Goal: Task Accomplishment & Management: Manage account settings

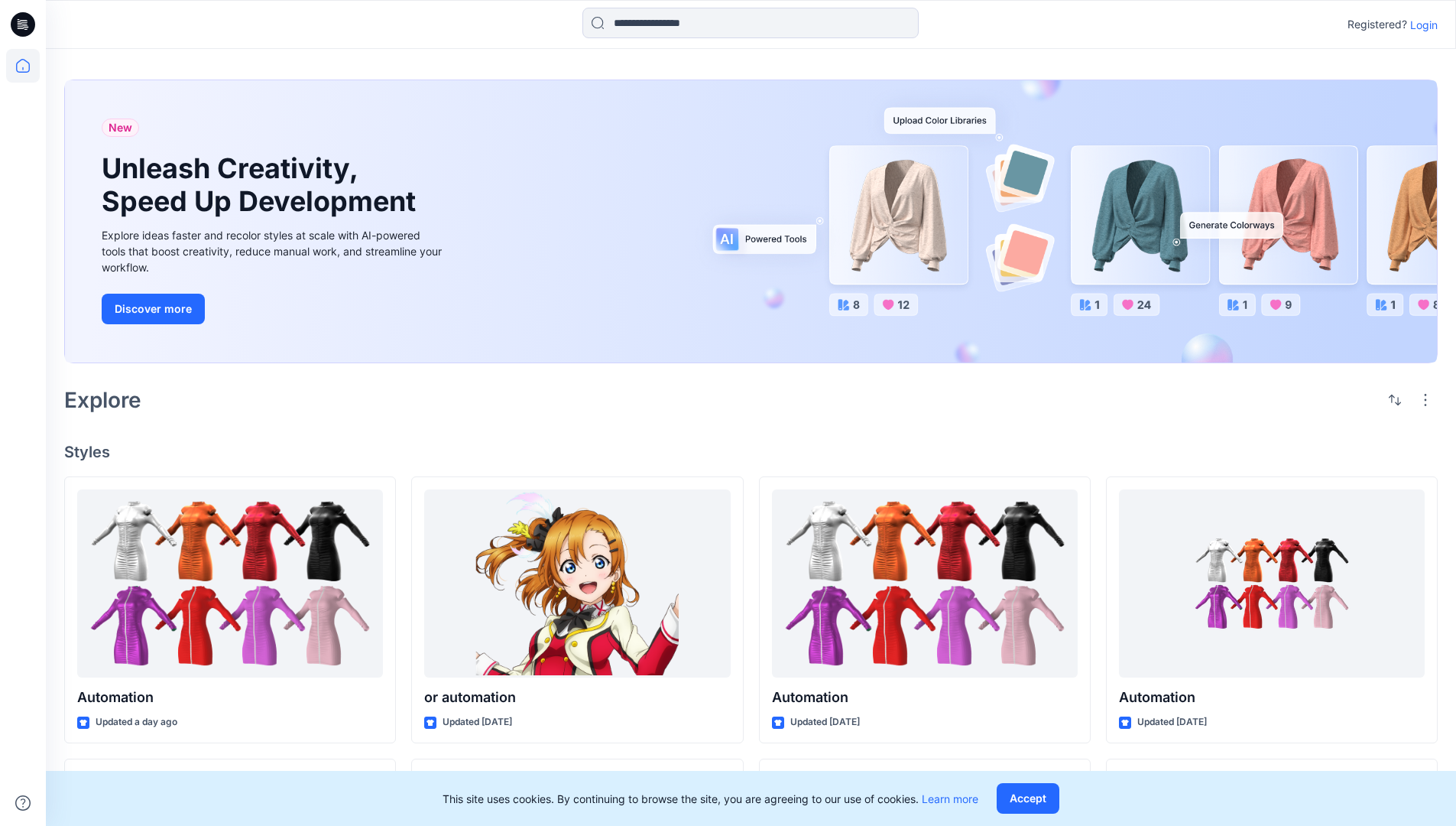
click at [1421, 24] on p "Login" at bounding box center [1424, 24] width 28 height 16
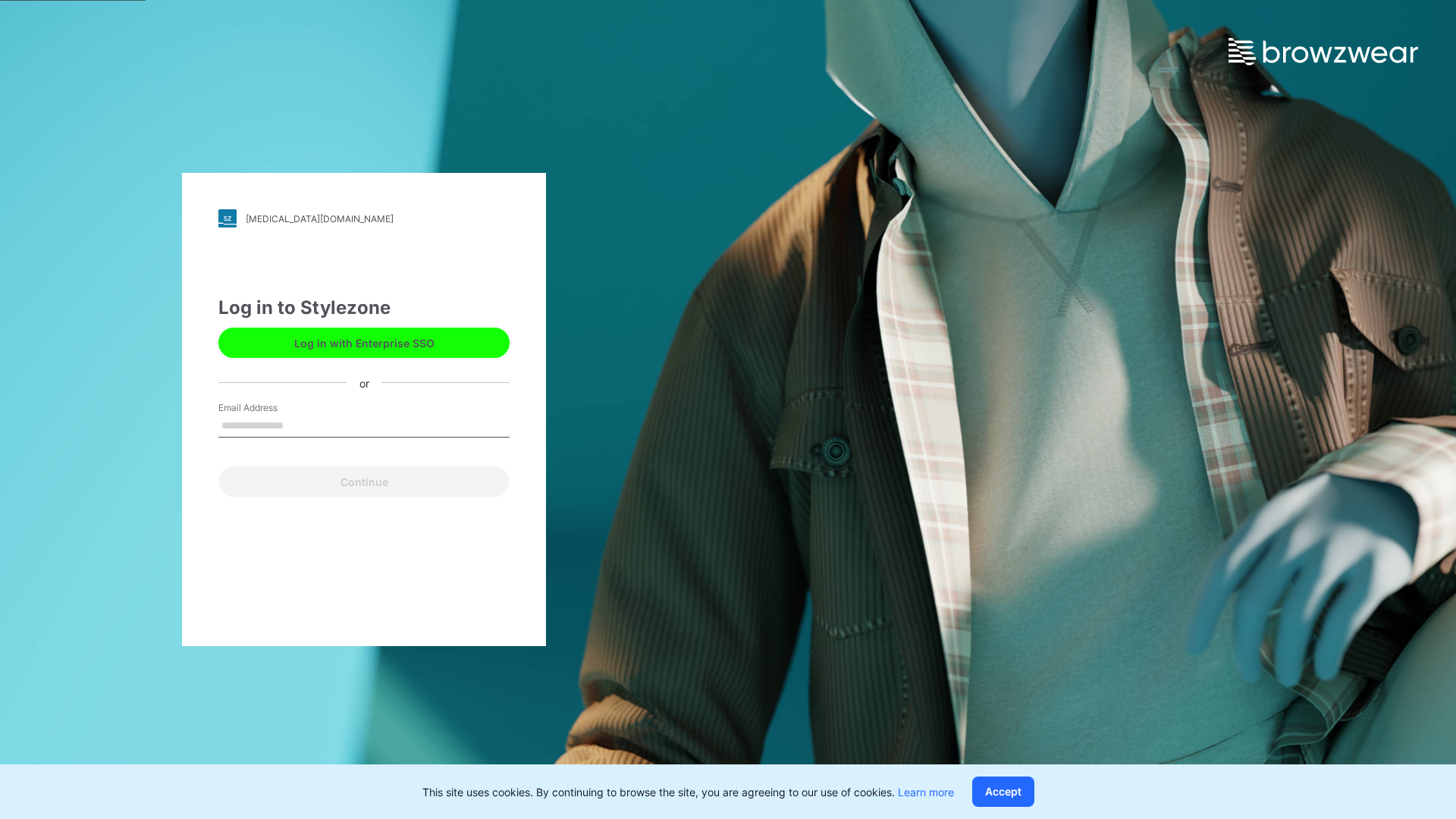
click at [299, 425] on input "Email Address" at bounding box center [364, 426] width 291 height 22
type input "**********"
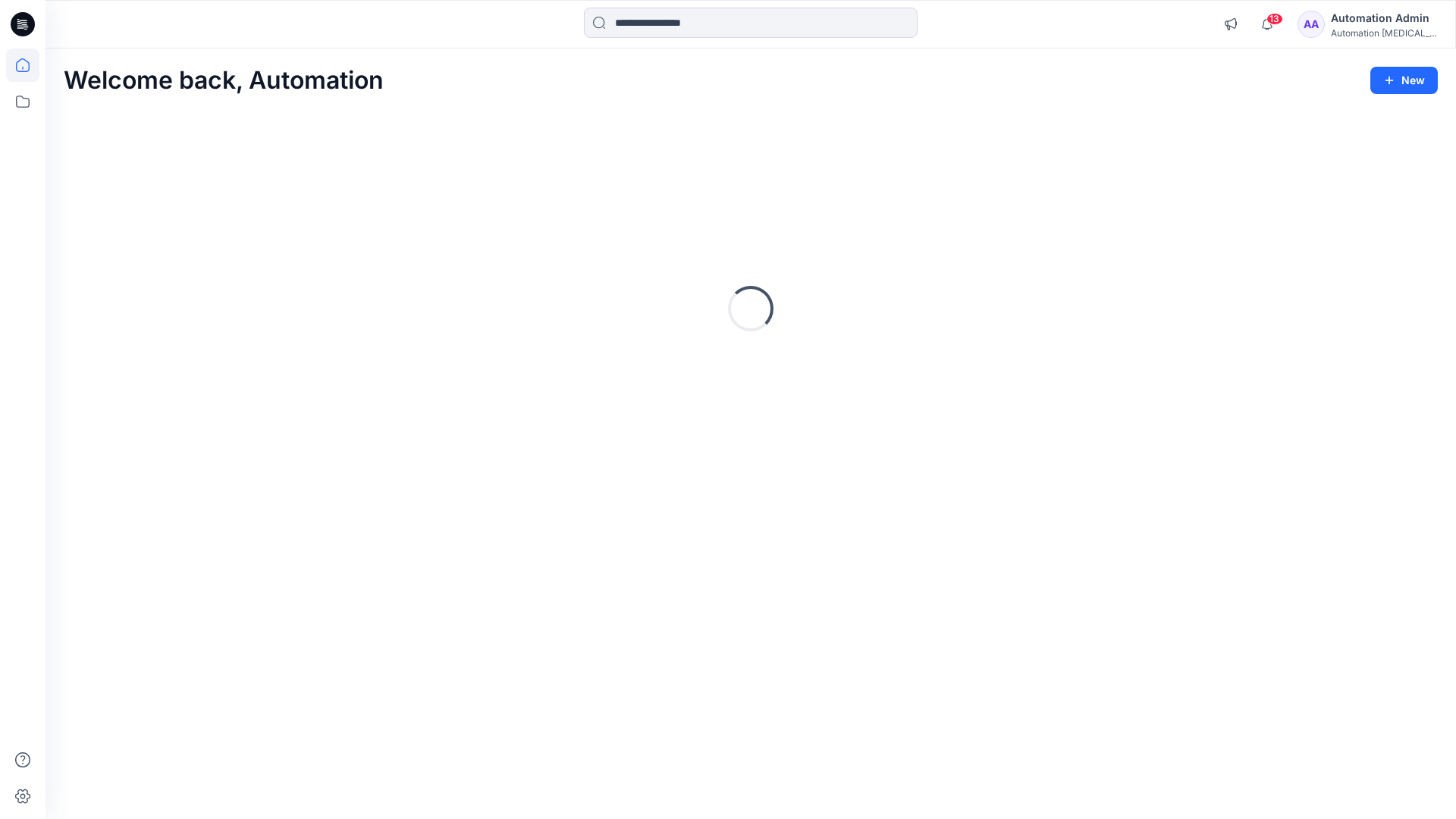
click at [29, 65] on icon at bounding box center [22, 65] width 13 height 13
click at [23, 101] on icon at bounding box center [22, 101] width 33 height 33
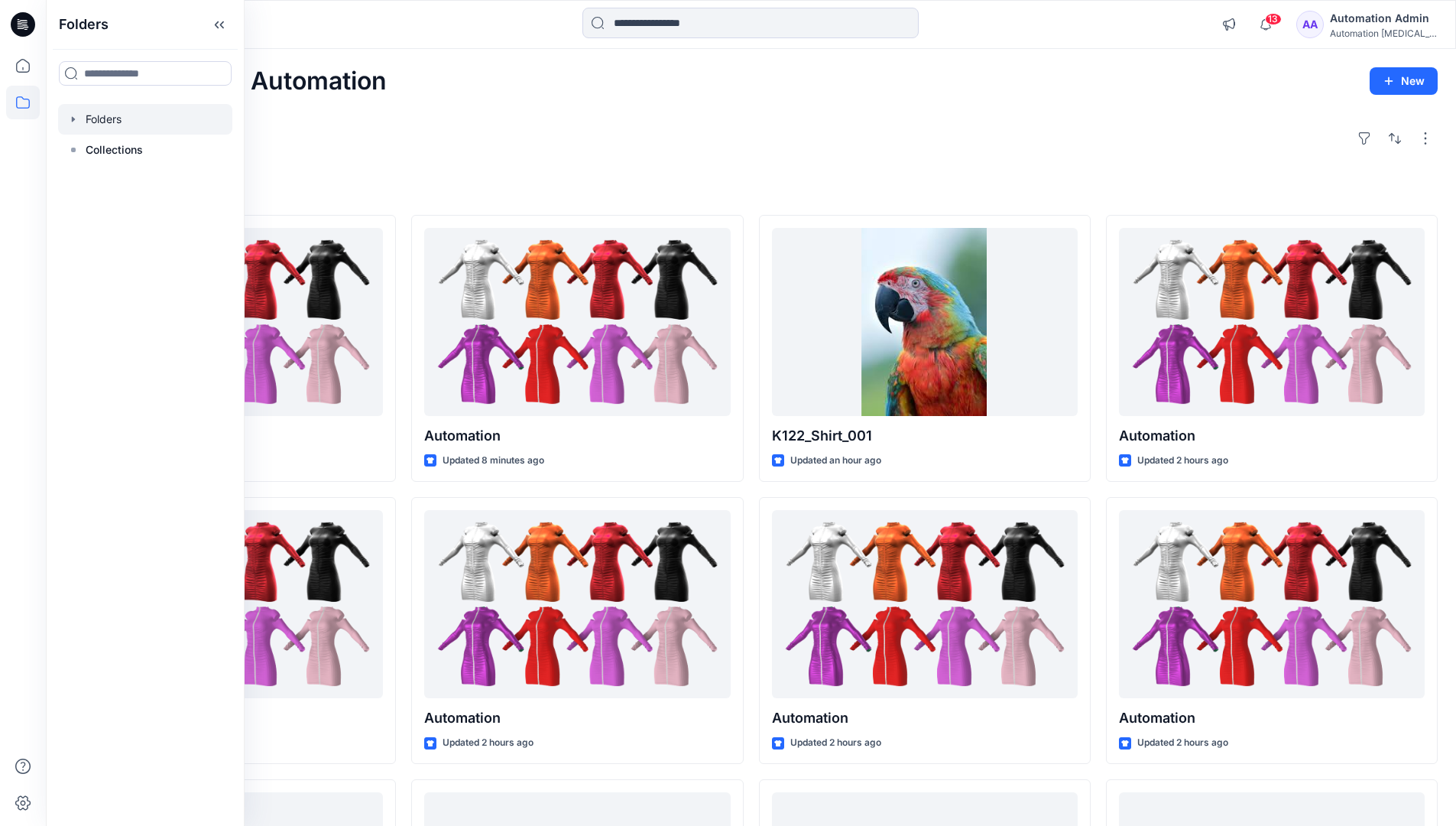
click at [96, 117] on div at bounding box center [145, 119] width 174 height 30
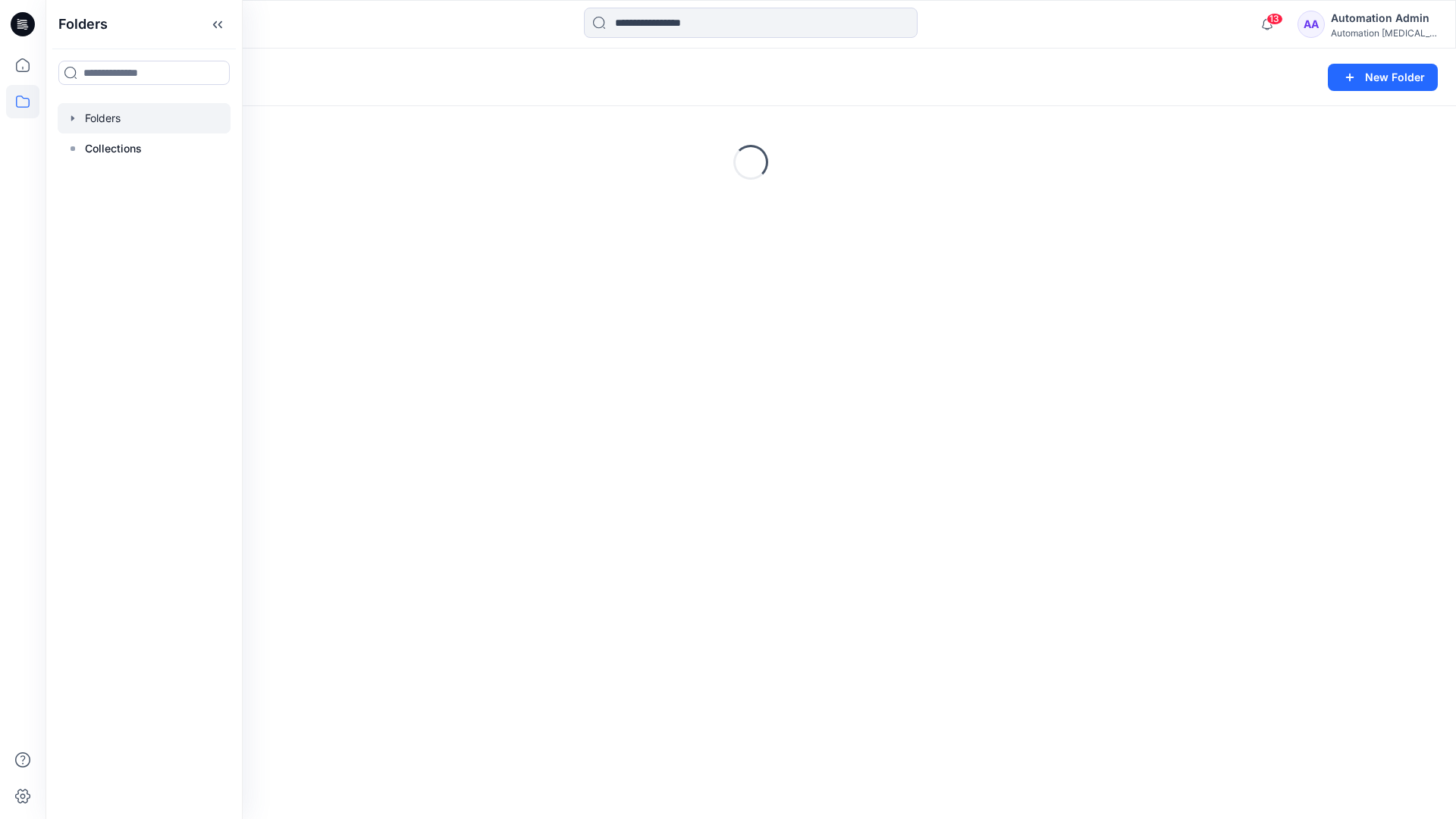
click at [763, 447] on div "Folders New Folder Loading..." at bounding box center [751, 433] width 1410 height 771
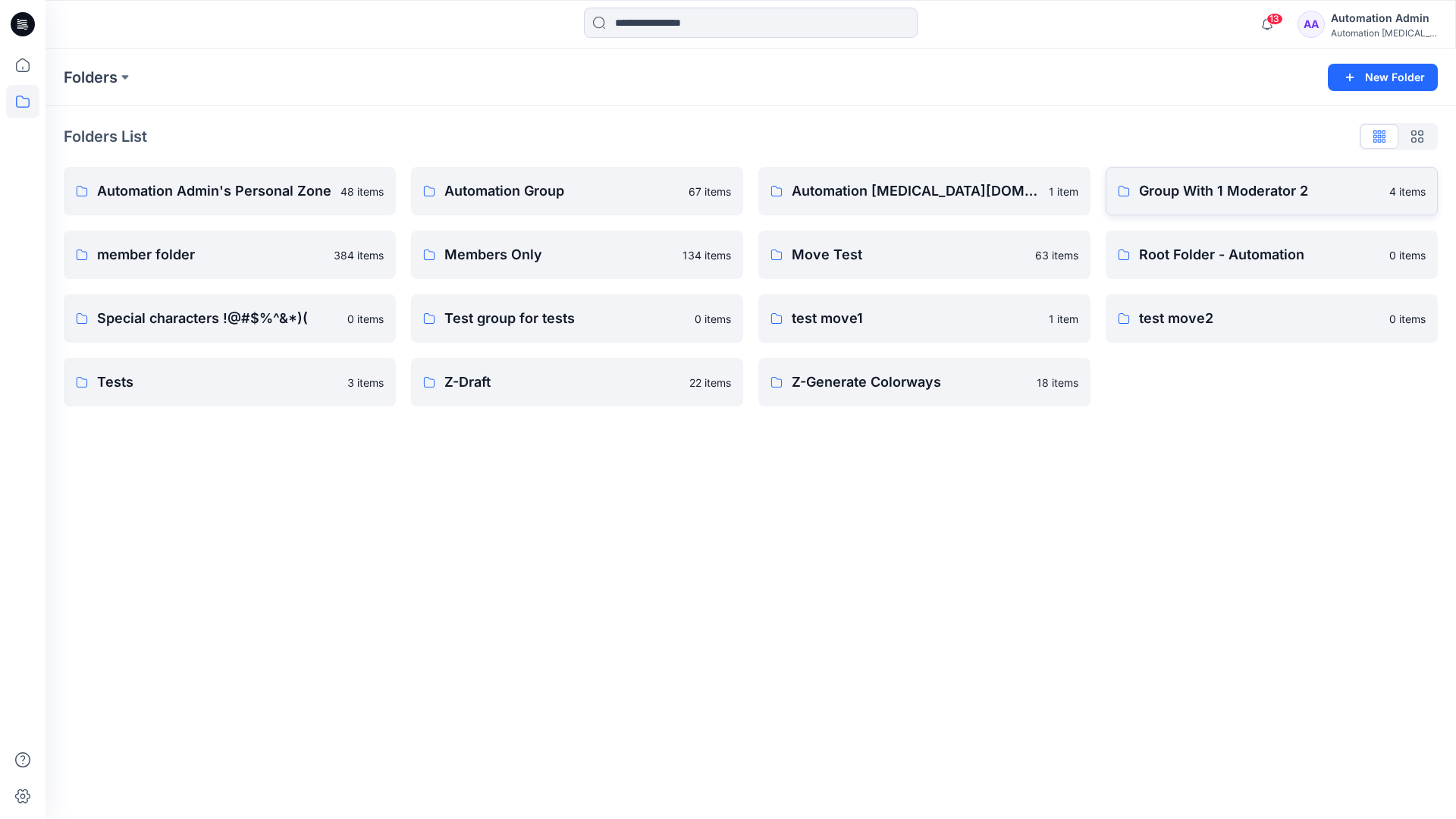
click at [1173, 194] on p "Group With 1 Moderator 2" at bounding box center [1260, 191] width 241 height 22
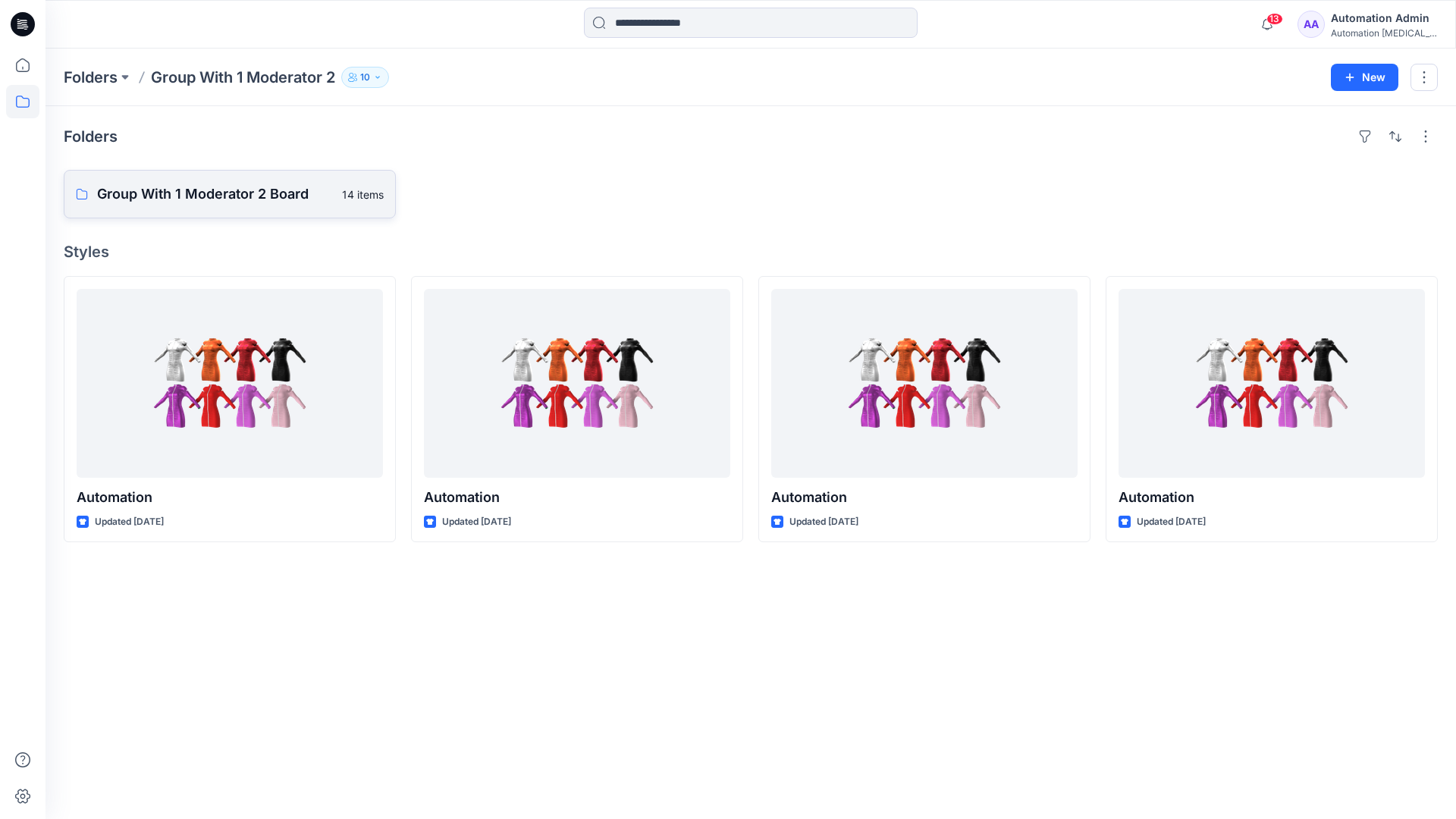
click at [236, 194] on p "Group With 1 Moderator 2 Board" at bounding box center [215, 195] width 236 height 22
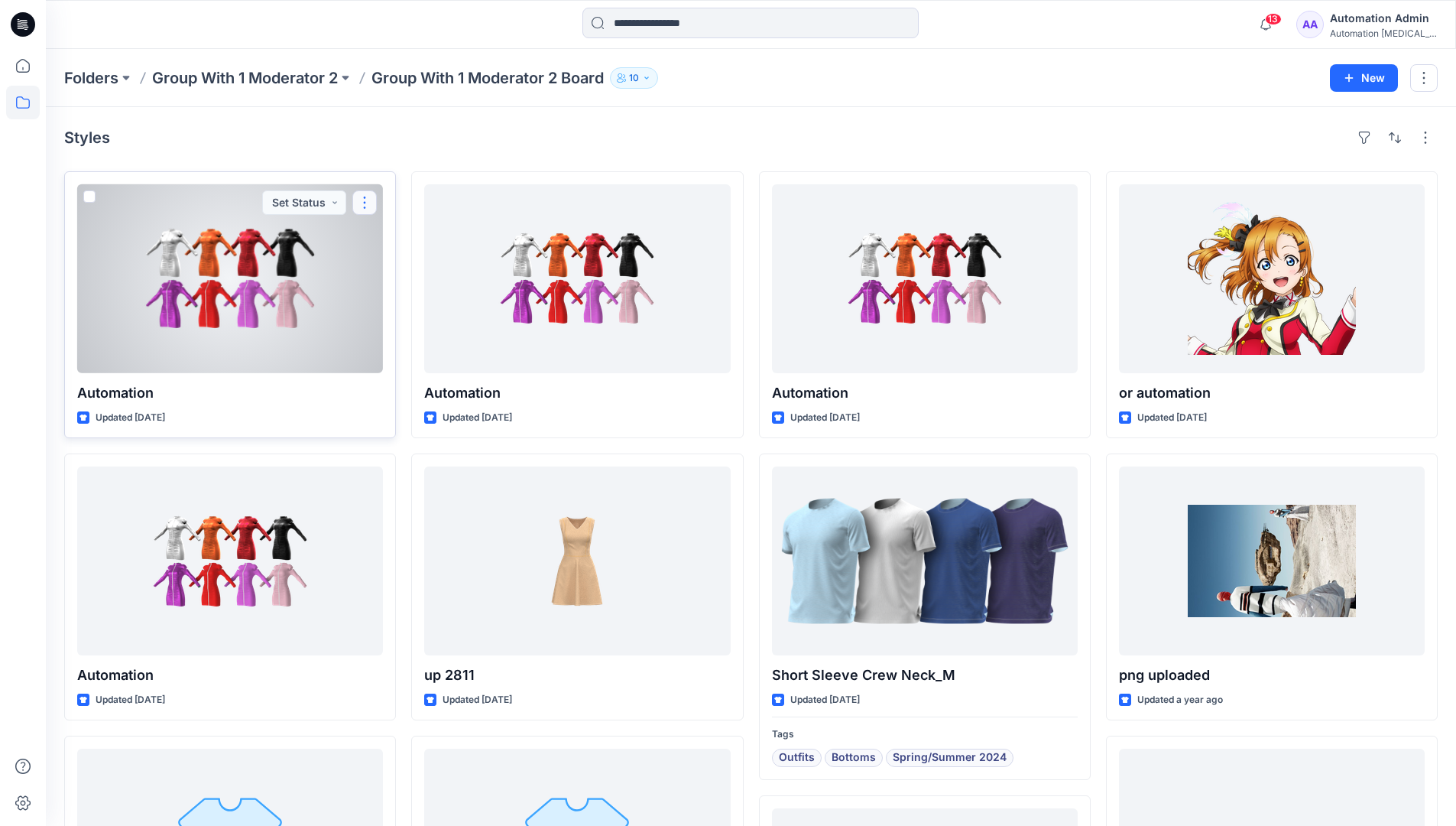
click at [362, 209] on button "button" at bounding box center [364, 202] width 24 height 24
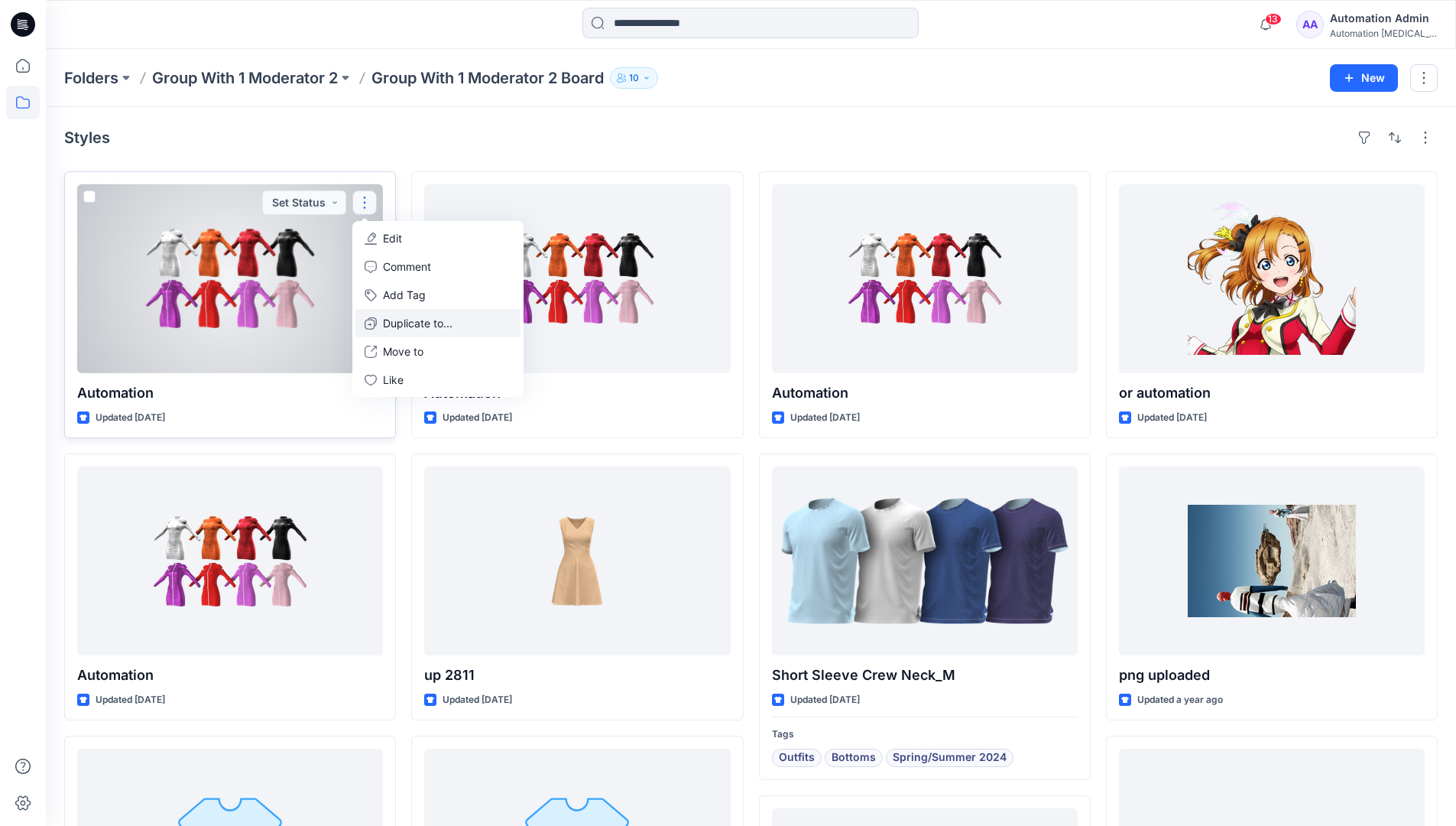
click at [422, 318] on p "Duplicate to..." at bounding box center [417, 323] width 70 height 16
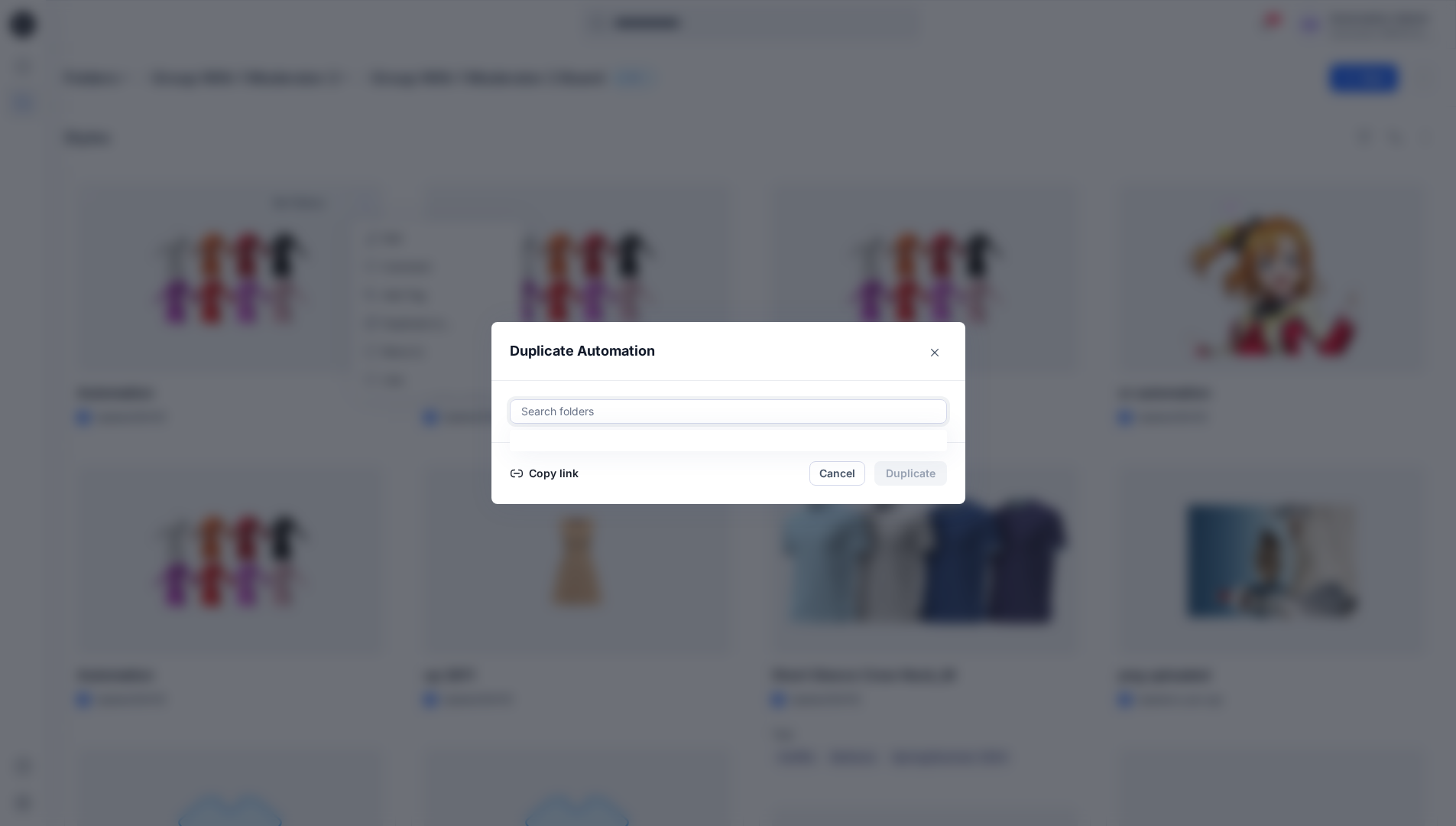
click at [632, 406] on div at bounding box center [728, 412] width 417 height 18
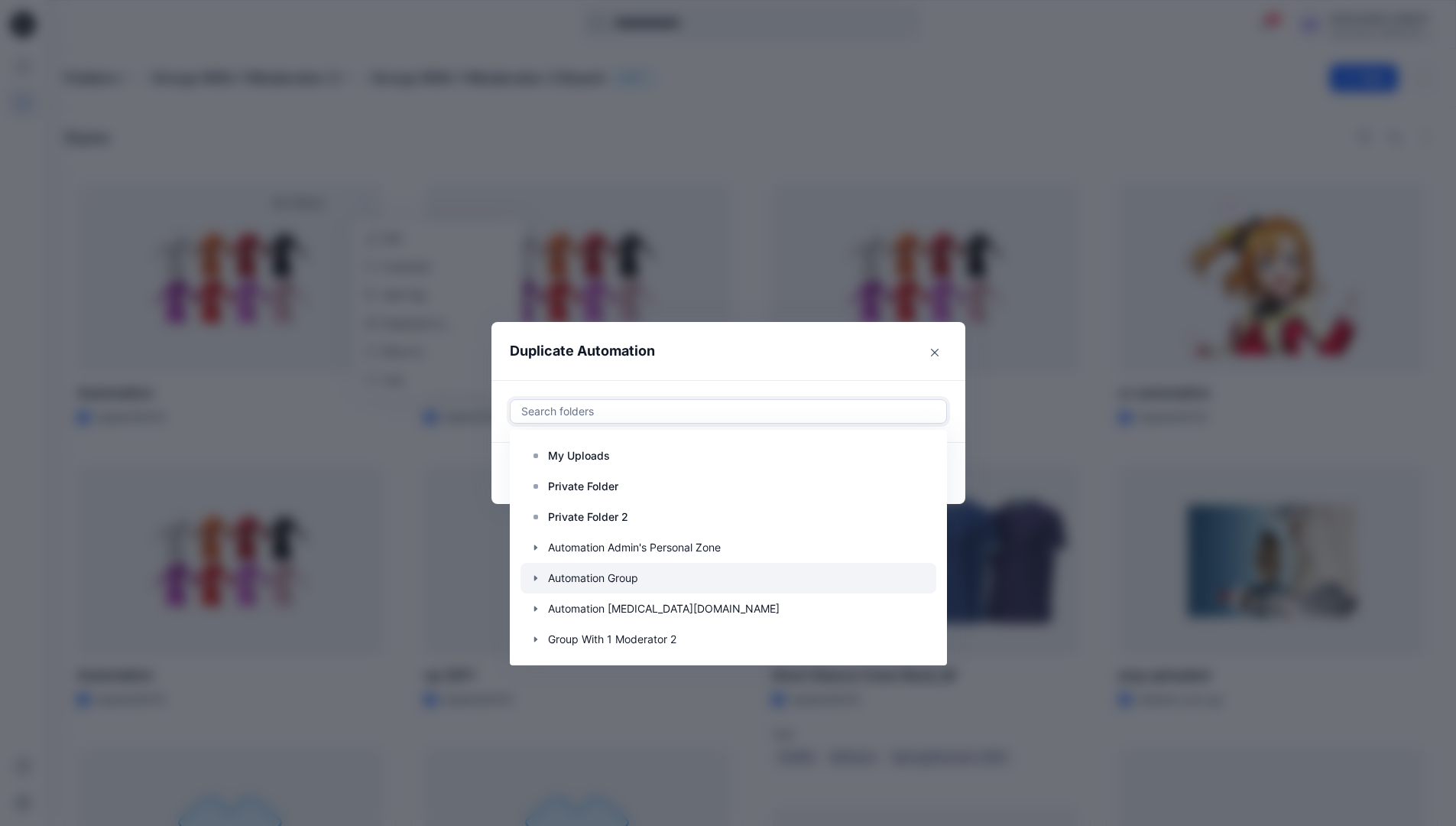
click at [542, 578] on icon "button" at bounding box center [536, 578] width 13 height 13
click at [593, 601] on p "Automation Board" at bounding box center [609, 609] width 91 height 18
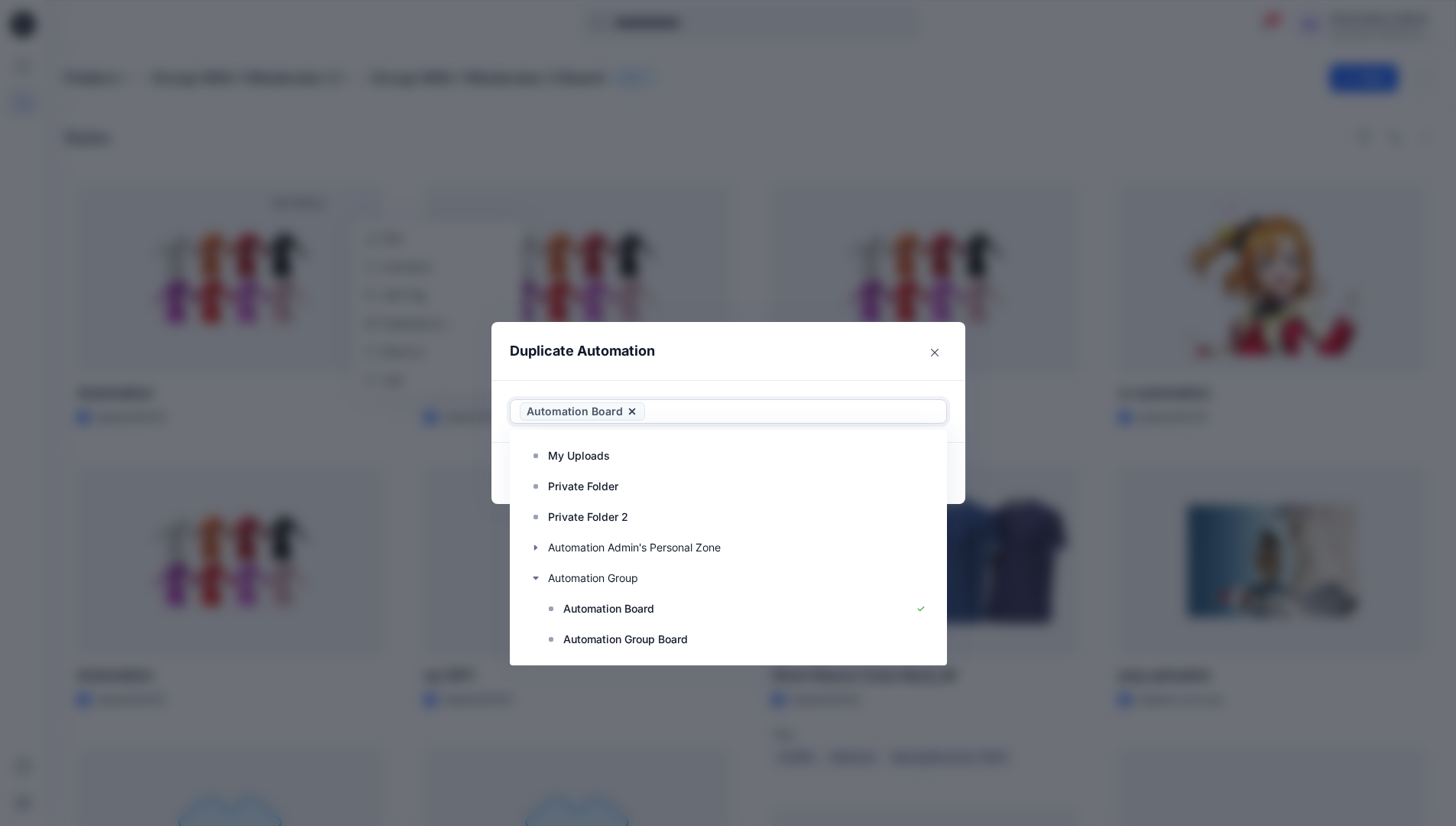
click at [818, 349] on header "Duplicate Automation" at bounding box center [712, 351] width 443 height 58
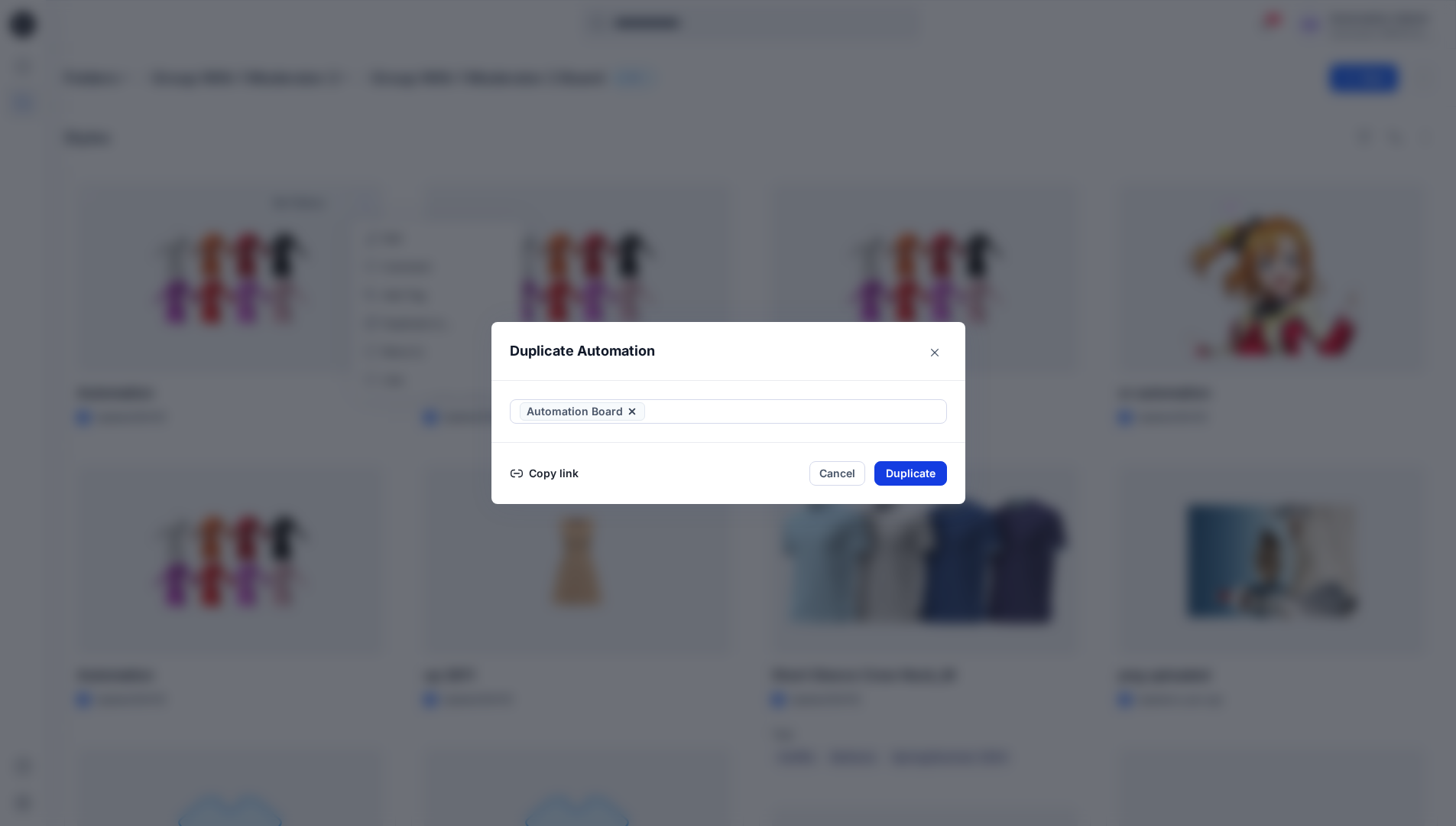
click at [919, 474] on button "Duplicate" at bounding box center [910, 473] width 73 height 24
click at [930, 472] on button "Close" at bounding box center [922, 473] width 49 height 24
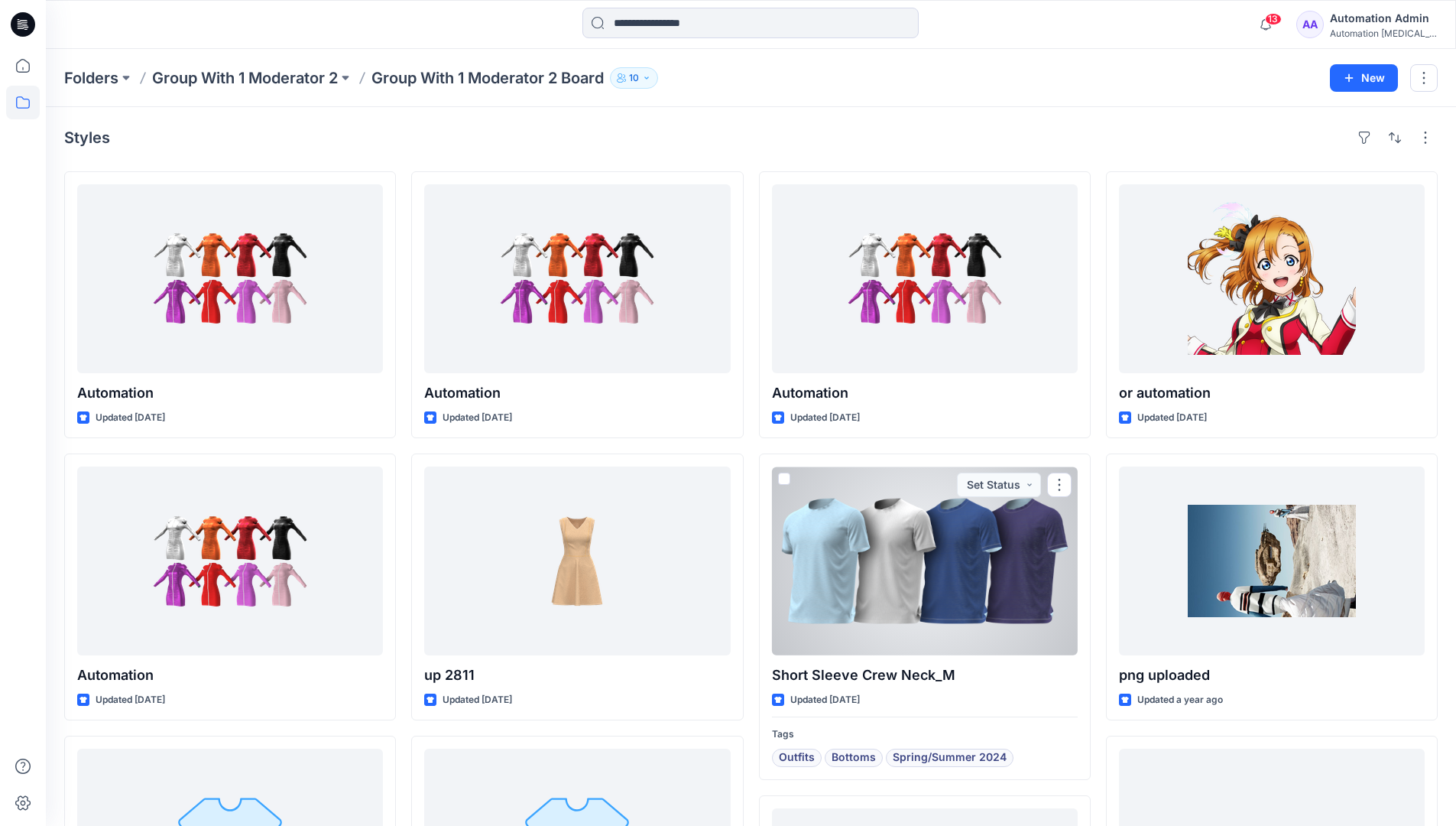
click at [24, 101] on icon at bounding box center [23, 102] width 34 height 34
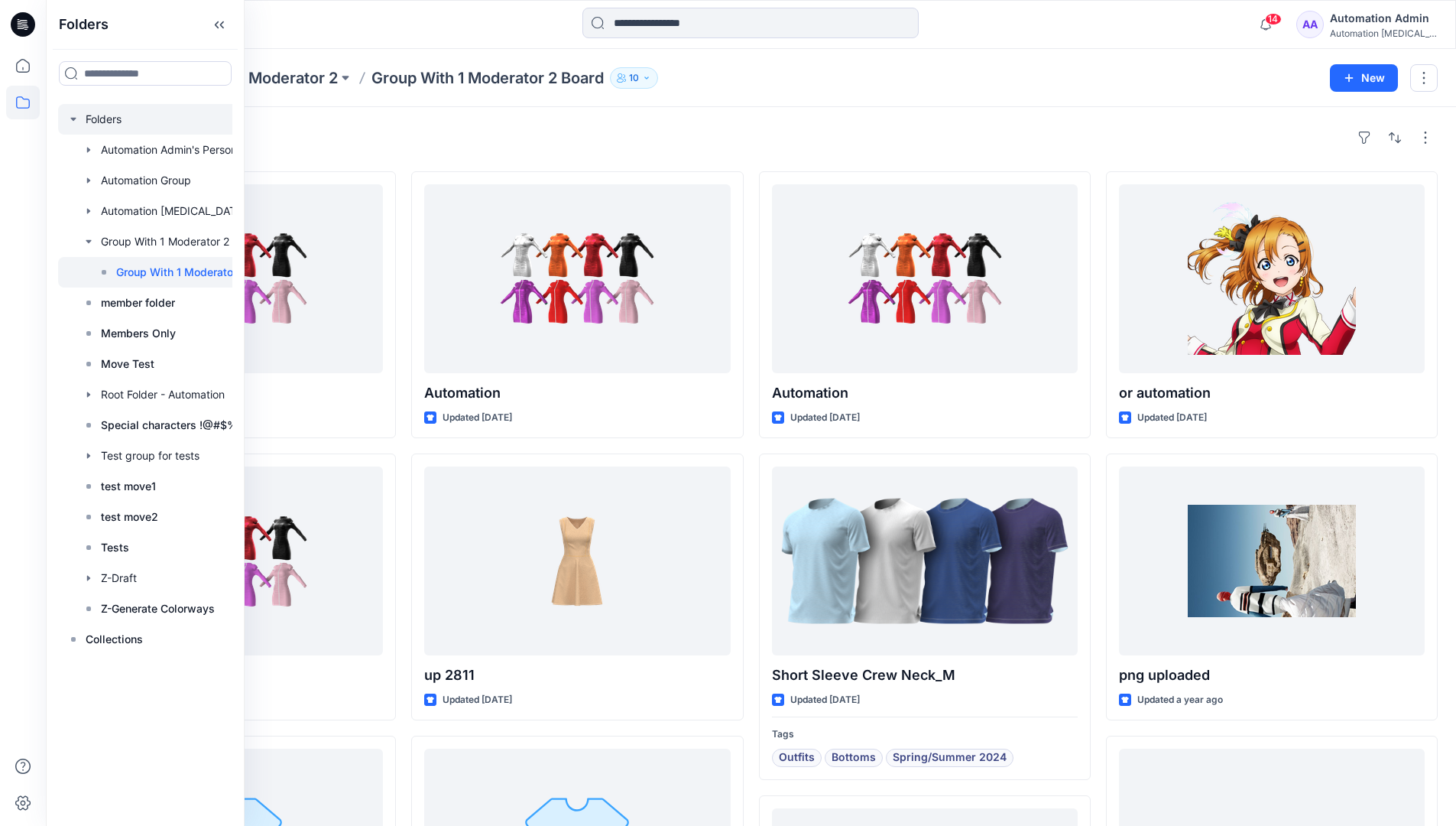
click at [101, 119] on div at bounding box center [173, 119] width 230 height 30
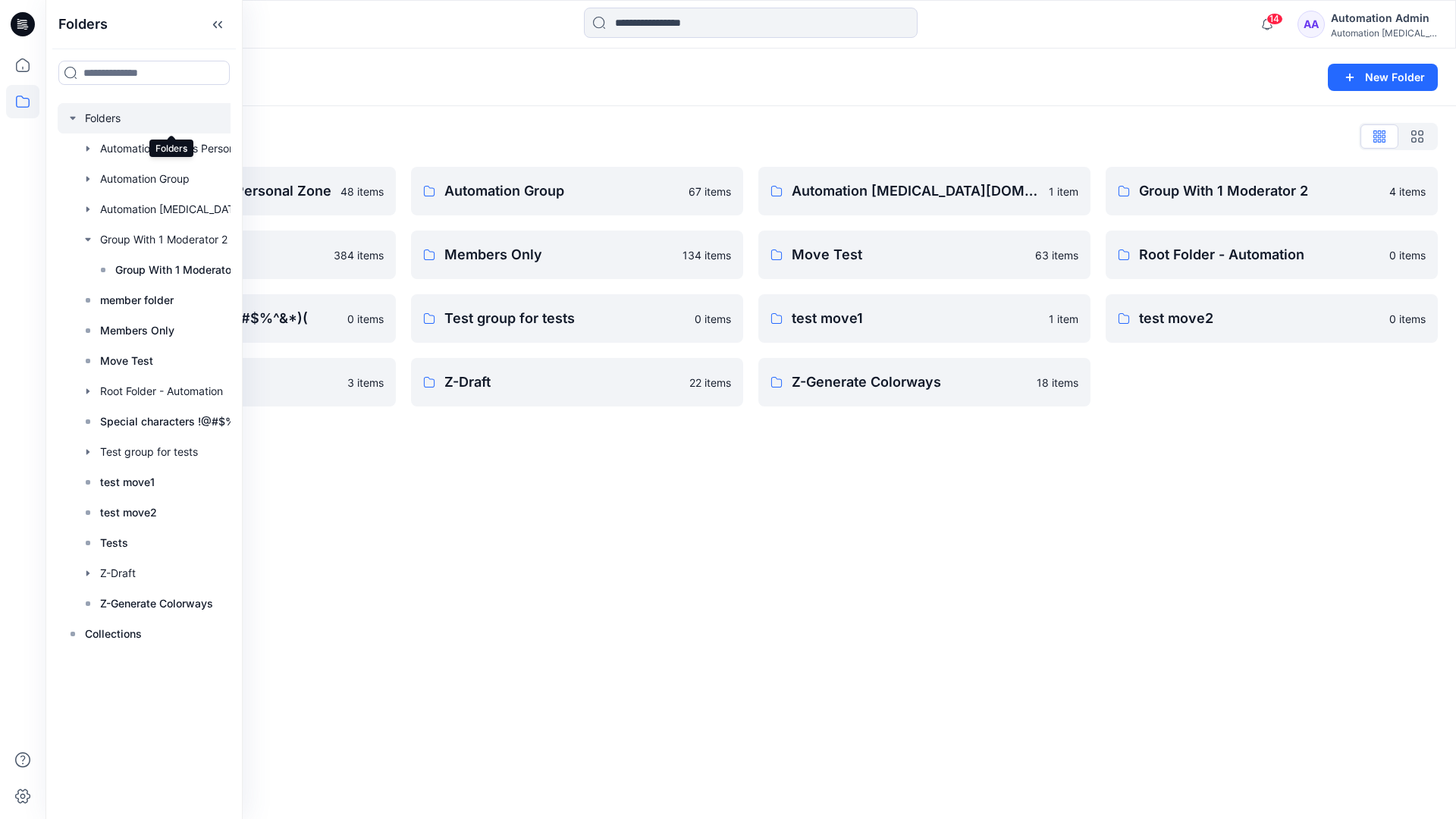
click at [791, 498] on div "Folders New Folder Folders List Automation Admin's Personal Zone 48 items membe…" at bounding box center [751, 433] width 1410 height 771
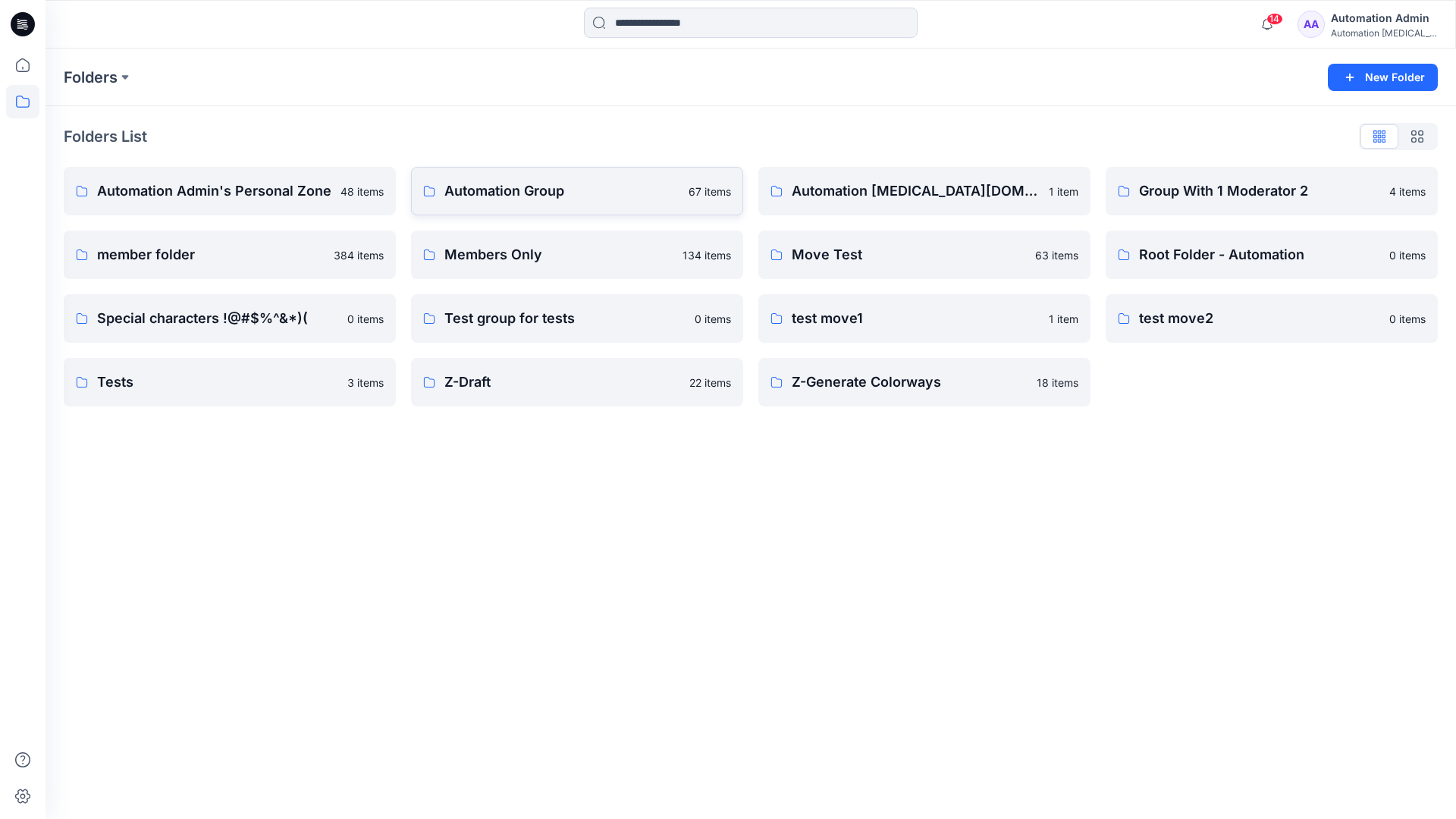
click at [540, 199] on p "Automation Group" at bounding box center [561, 191] width 235 height 22
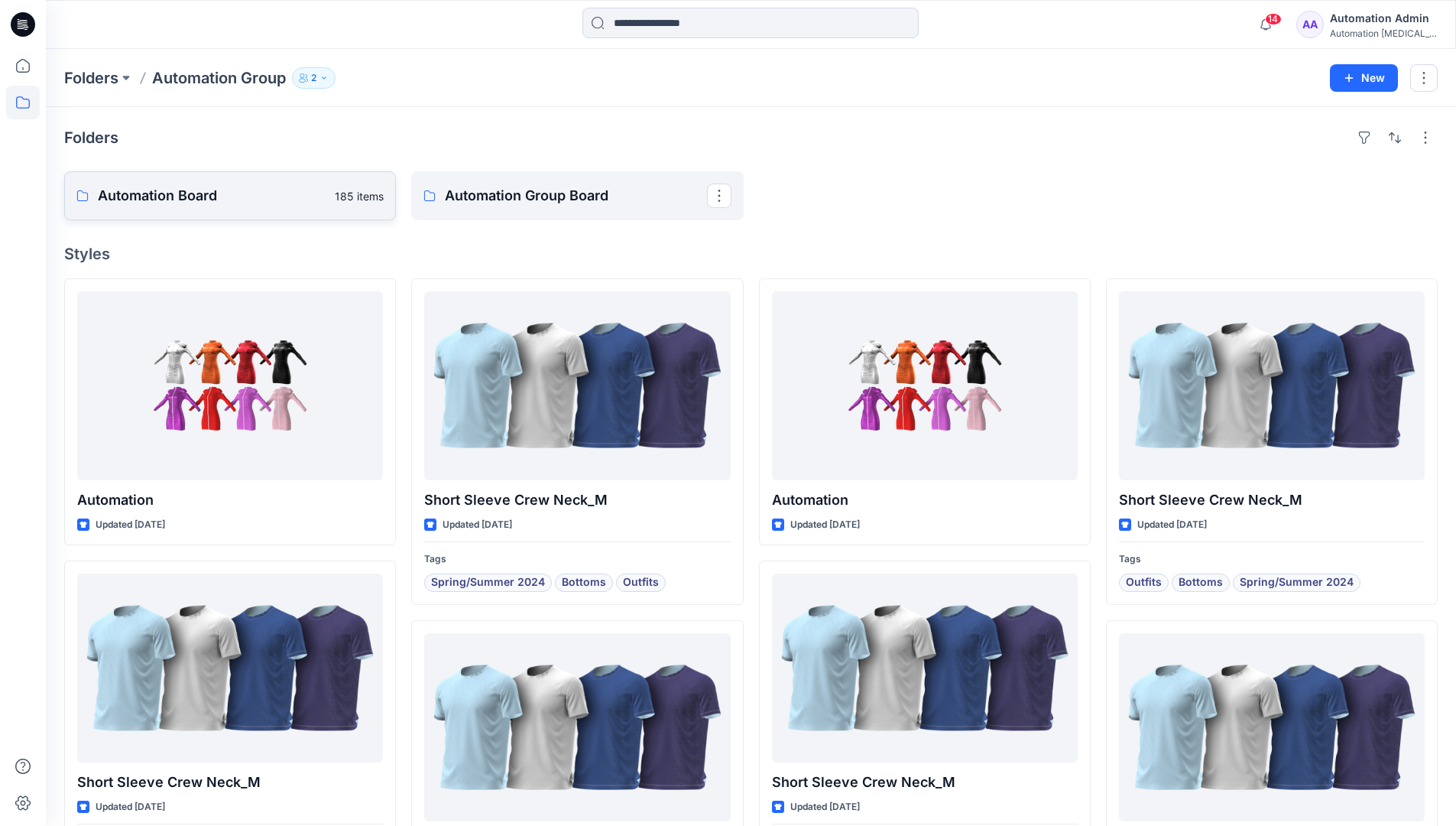
click at [260, 208] on link "Automation Board 185 items" at bounding box center [231, 195] width 332 height 49
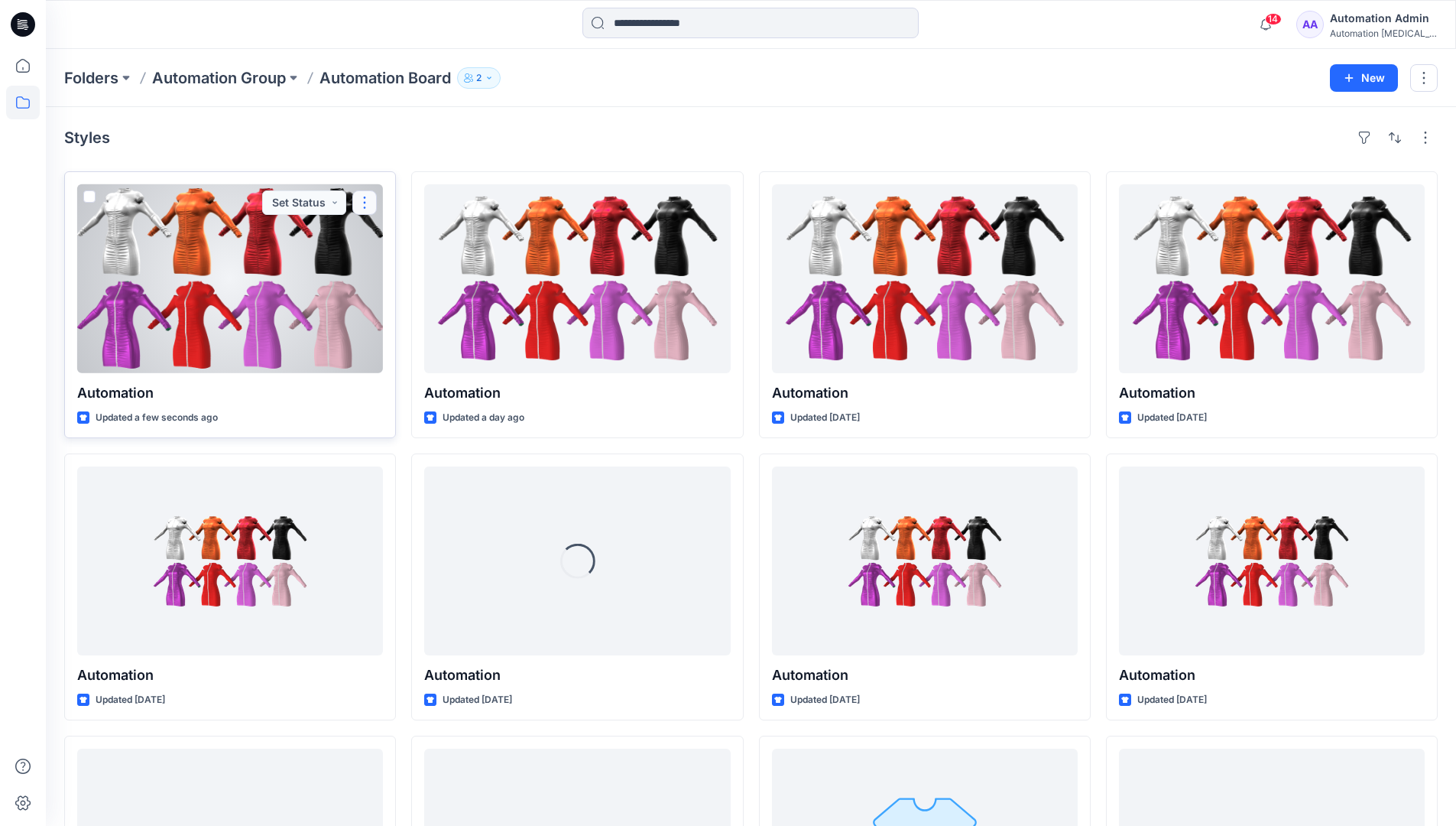
click at [365, 202] on button "button" at bounding box center [364, 202] width 24 height 24
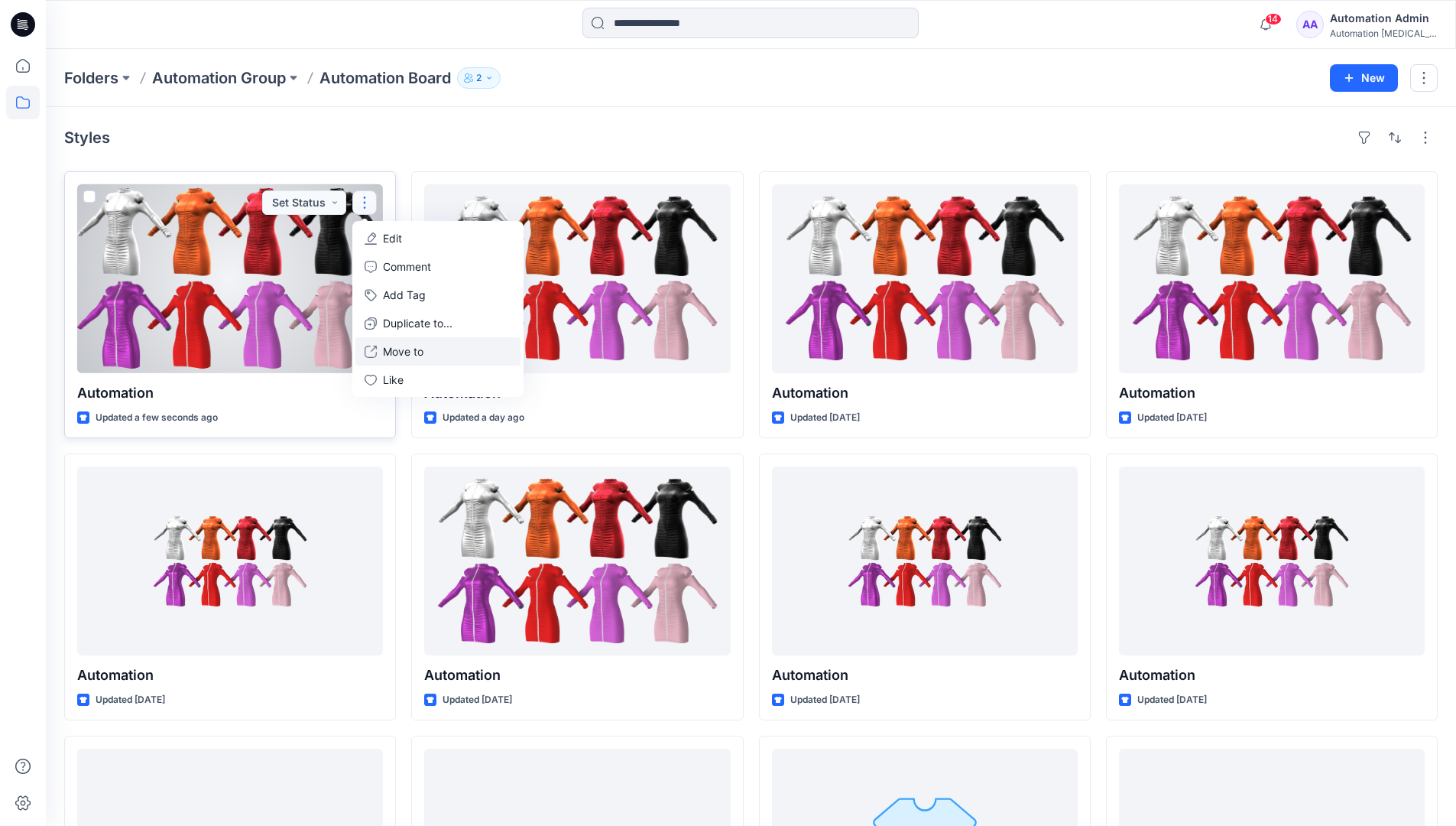
click at [401, 351] on p "Move to" at bounding box center [403, 351] width 40 height 16
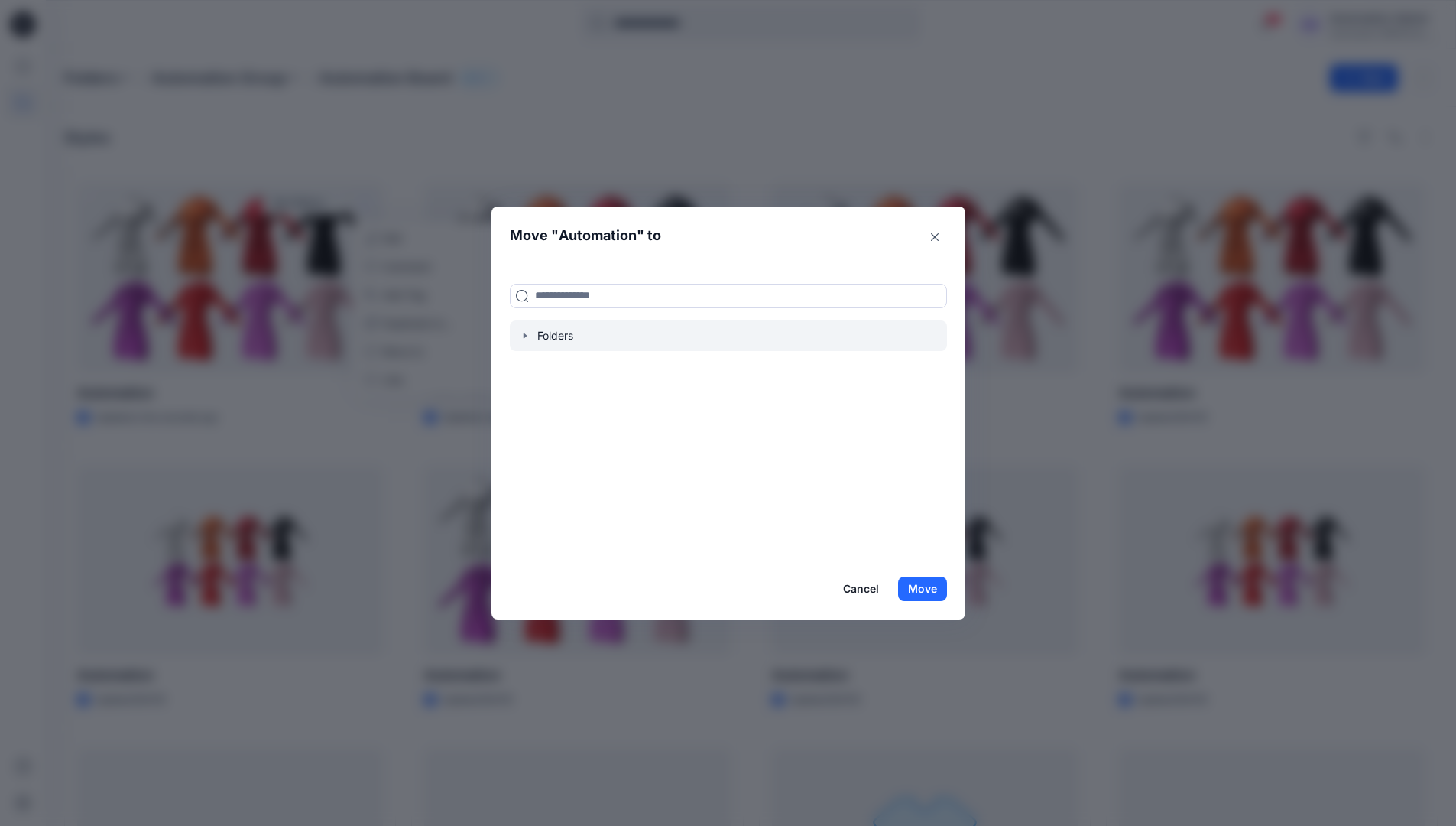
click at [526, 335] on icon "button" at bounding box center [525, 335] width 3 height 5
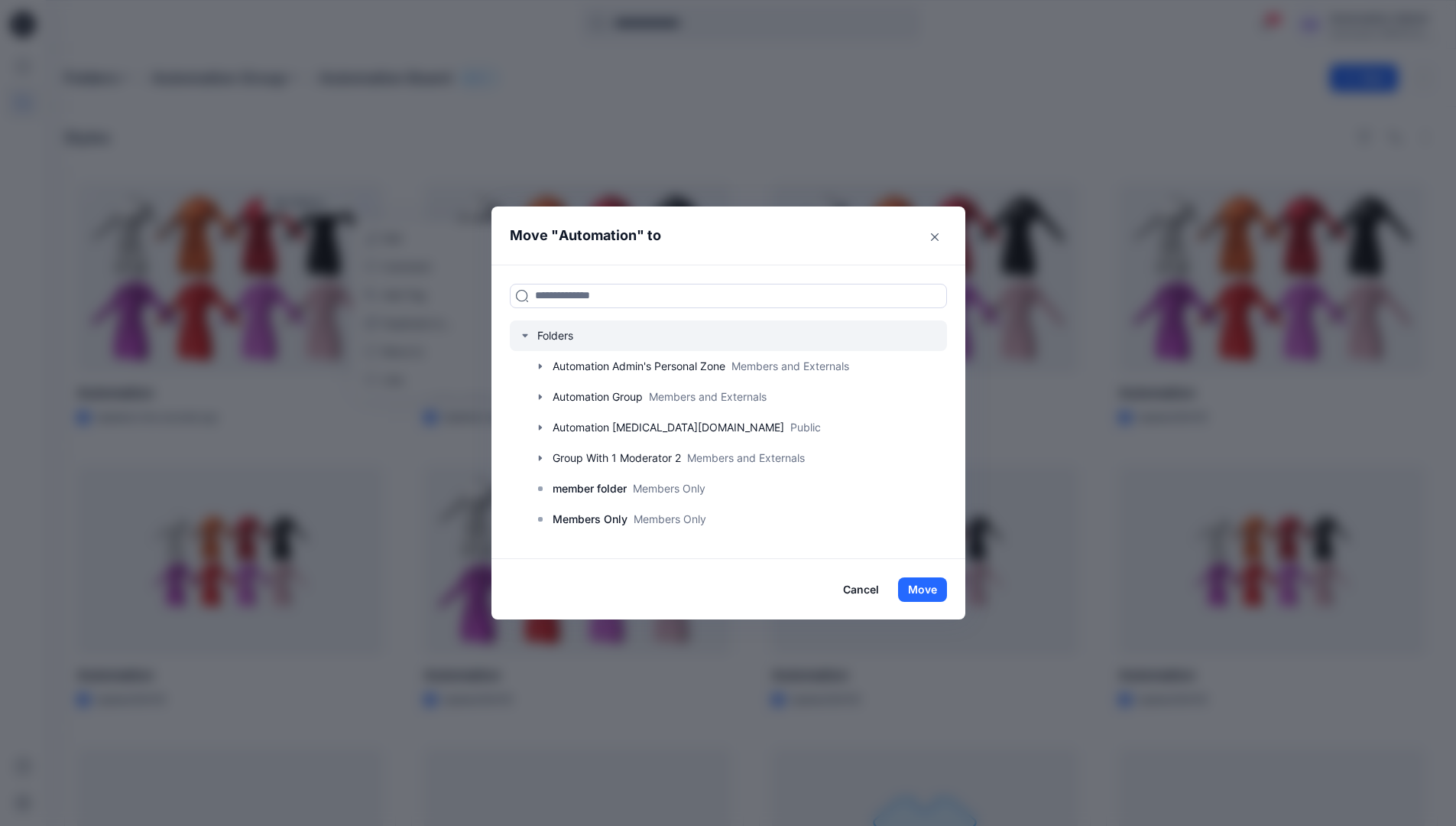
scroll to position [120, 0]
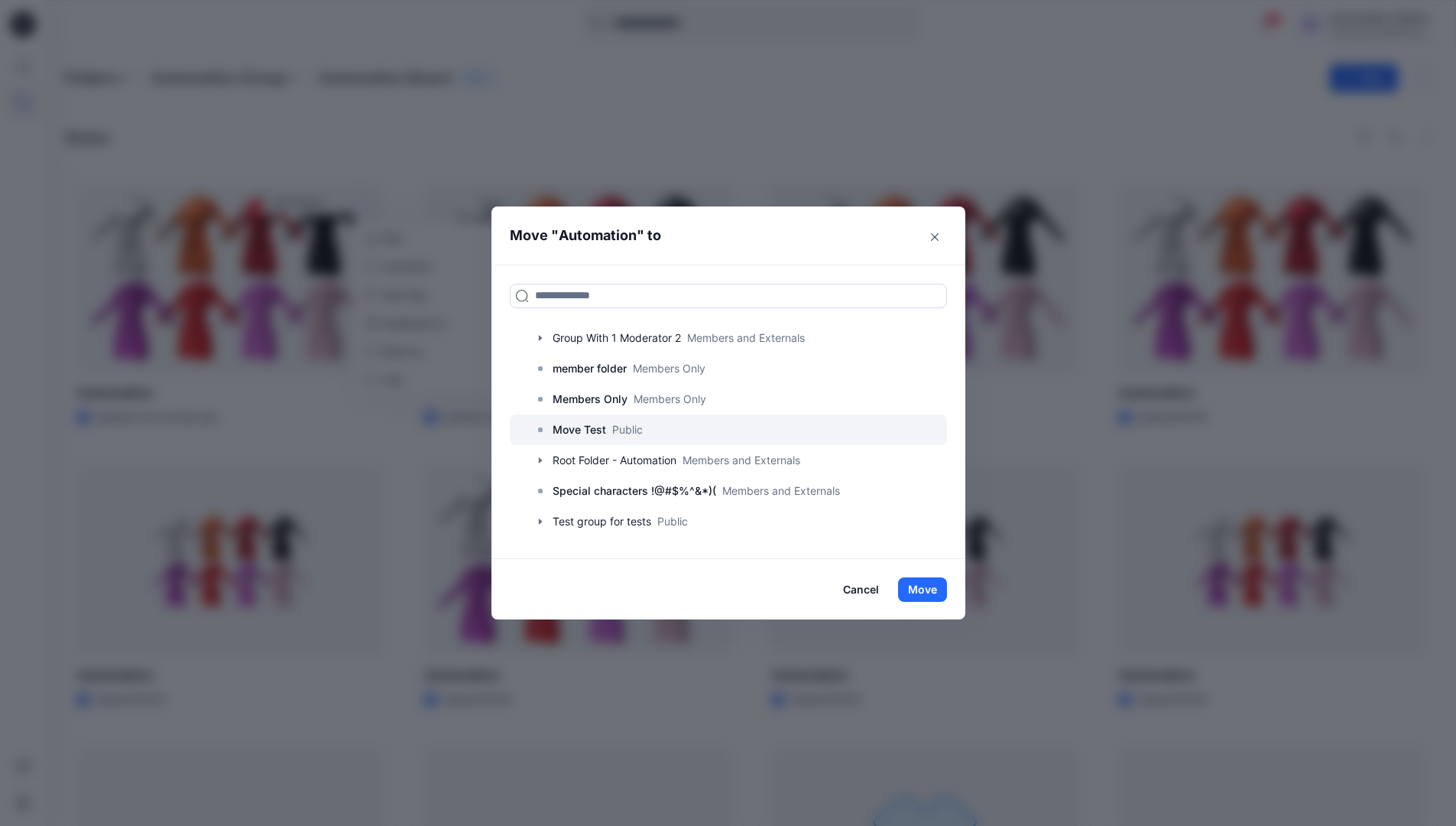
click at [588, 432] on p "Move Test" at bounding box center [579, 430] width 54 height 18
click at [935, 584] on button "Move" at bounding box center [923, 590] width 49 height 24
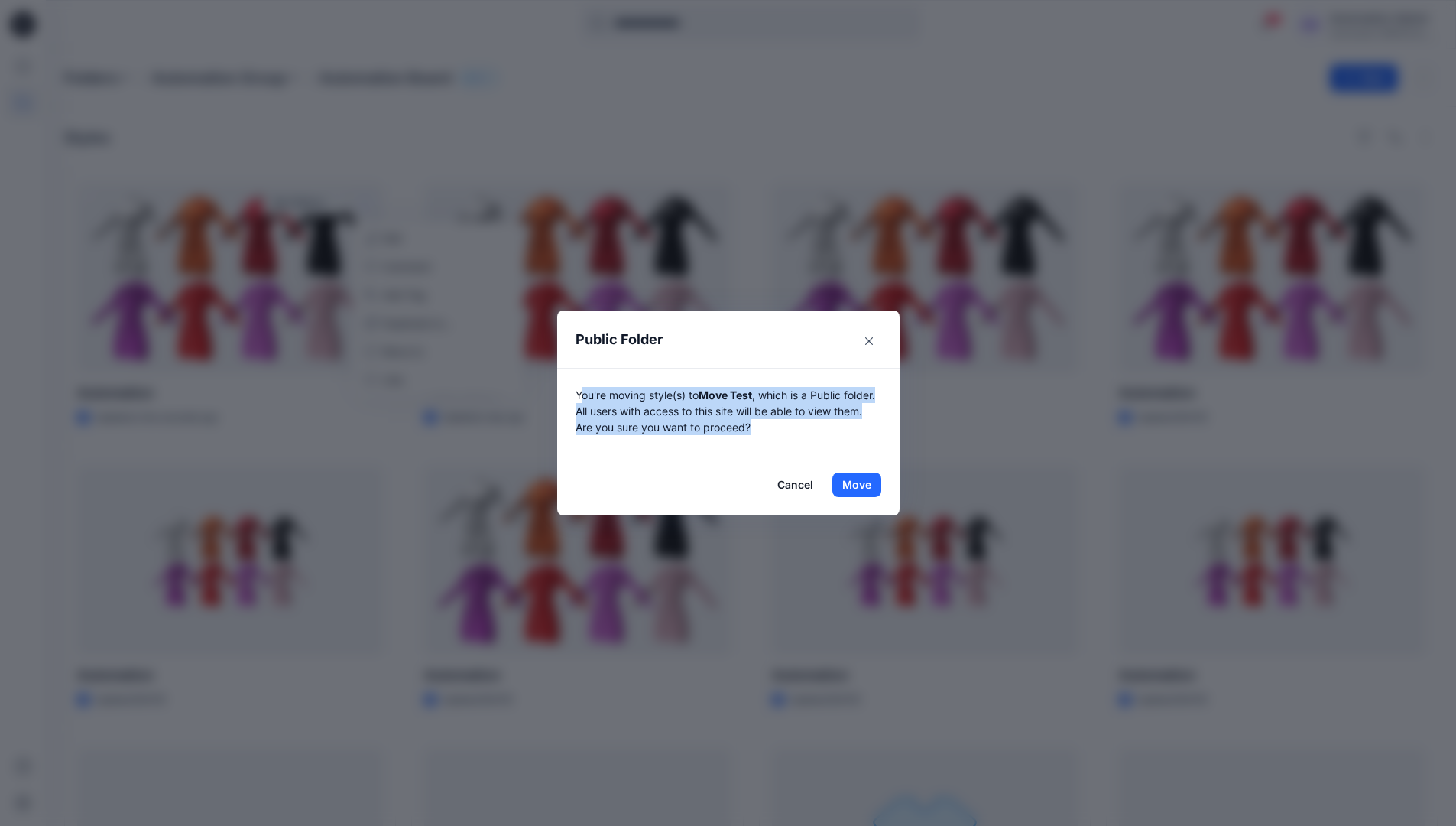
drag, startPoint x: 935, startPoint y: 584, endPoint x: 843, endPoint y: 422, distance: 186.3
click at [843, 422] on p "You're moving style(s) to Move Test , which is a Public folder. All users with …" at bounding box center [728, 411] width 306 height 48
click at [863, 485] on button "Move" at bounding box center [857, 485] width 49 height 24
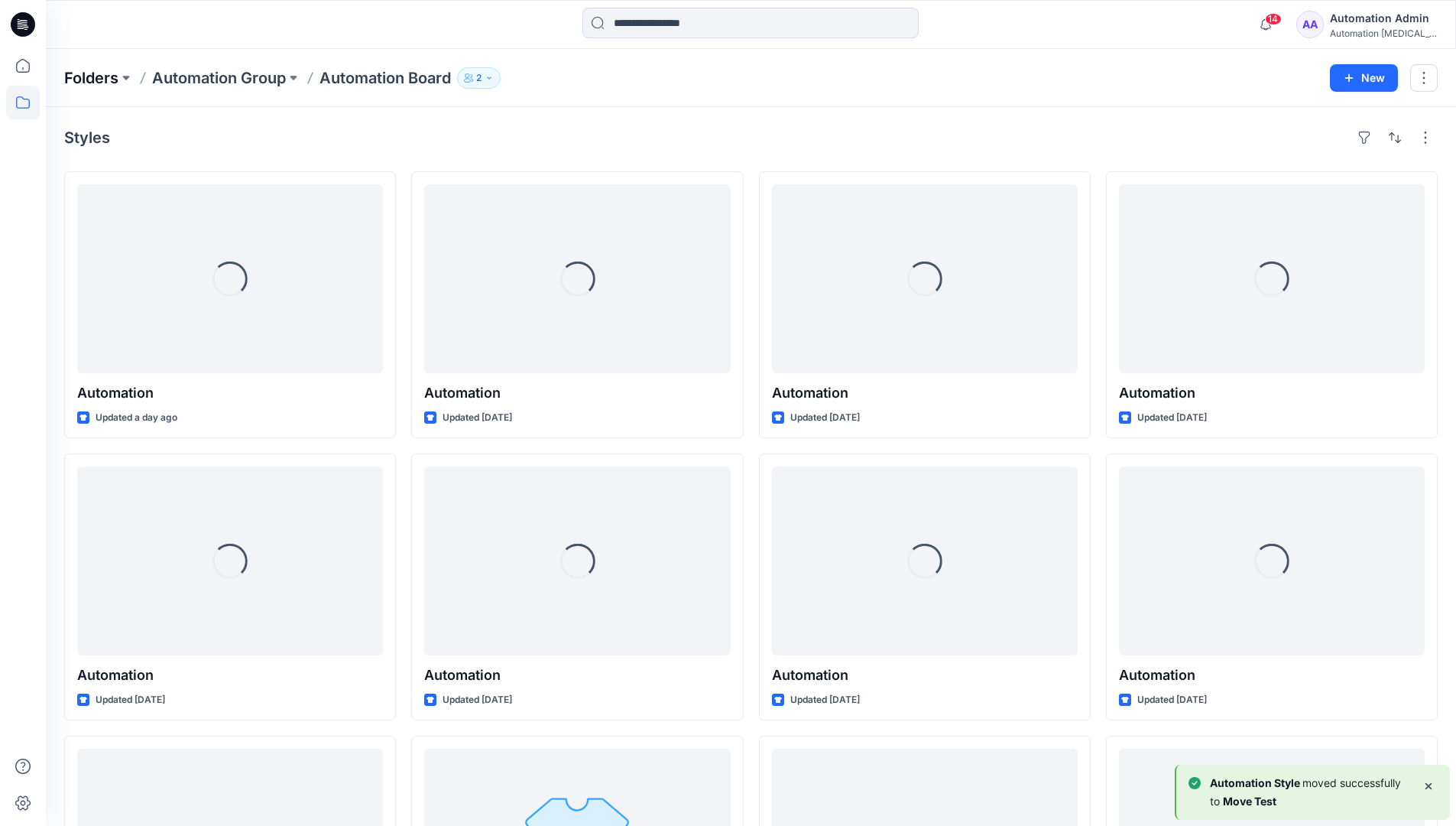
click at [89, 77] on p "Folders" at bounding box center [91, 78] width 54 height 22
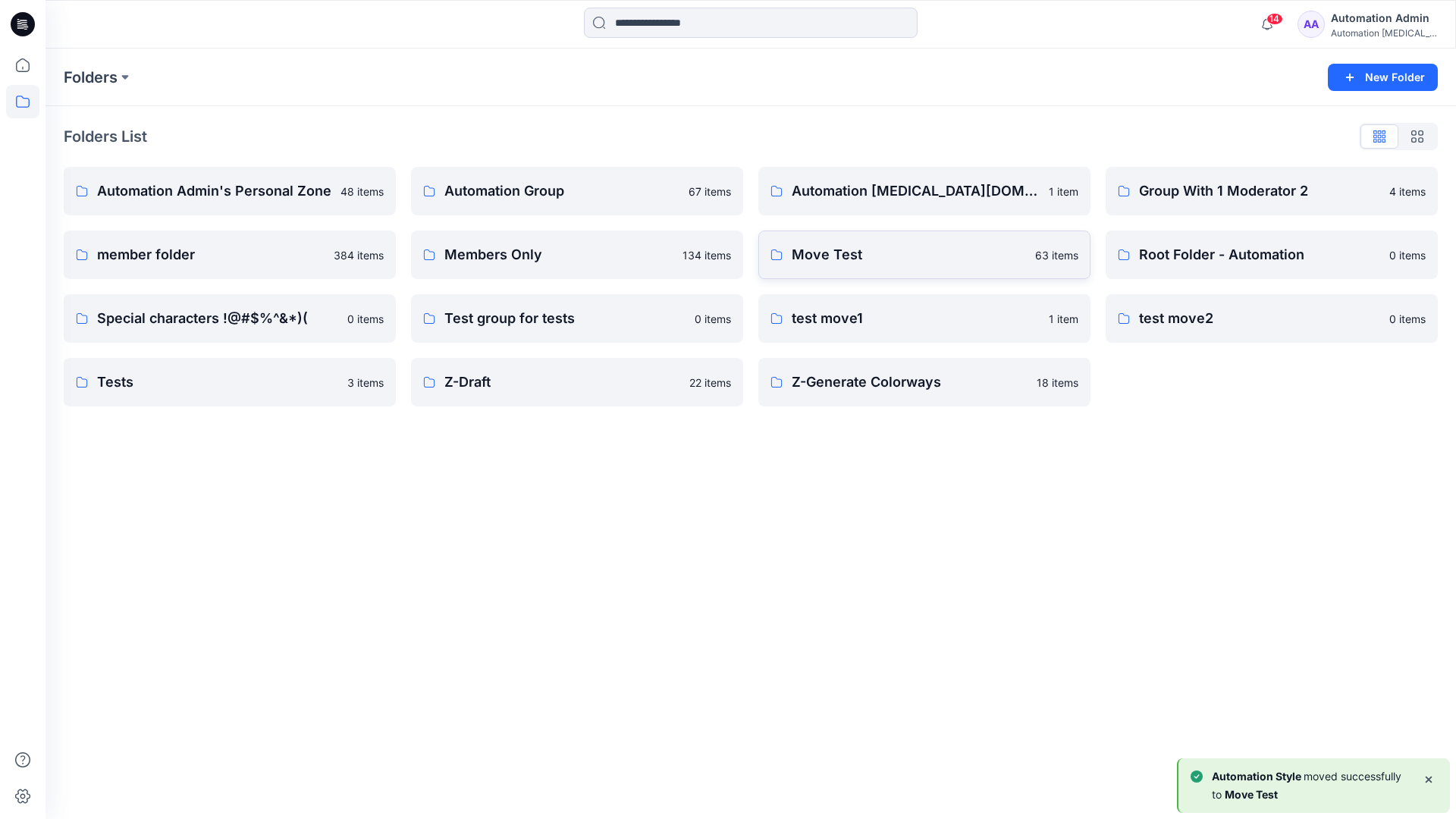
click at [857, 258] on p "Move Test" at bounding box center [909, 255] width 234 height 22
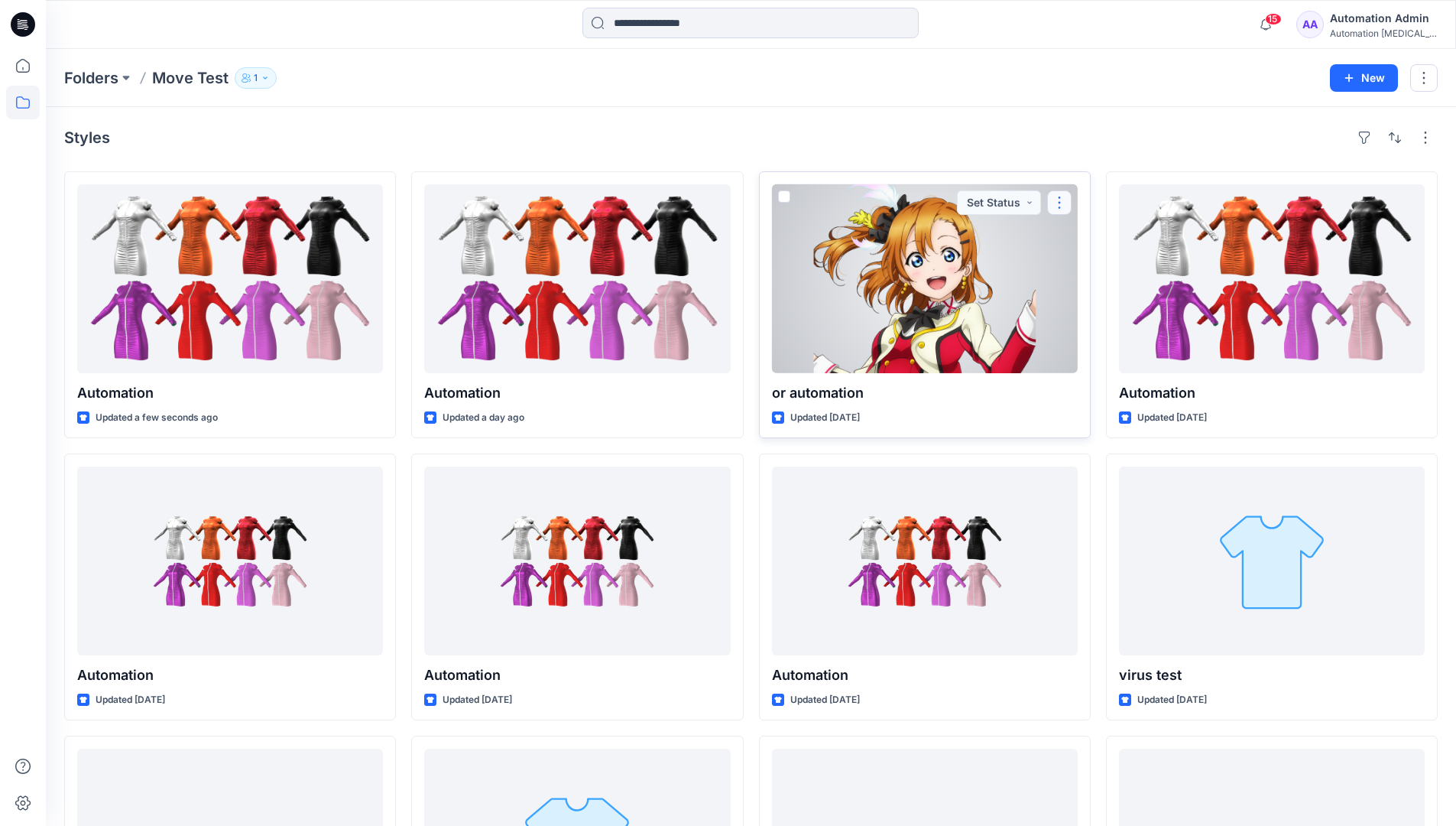
click at [1054, 209] on button "button" at bounding box center [1060, 202] width 24 height 24
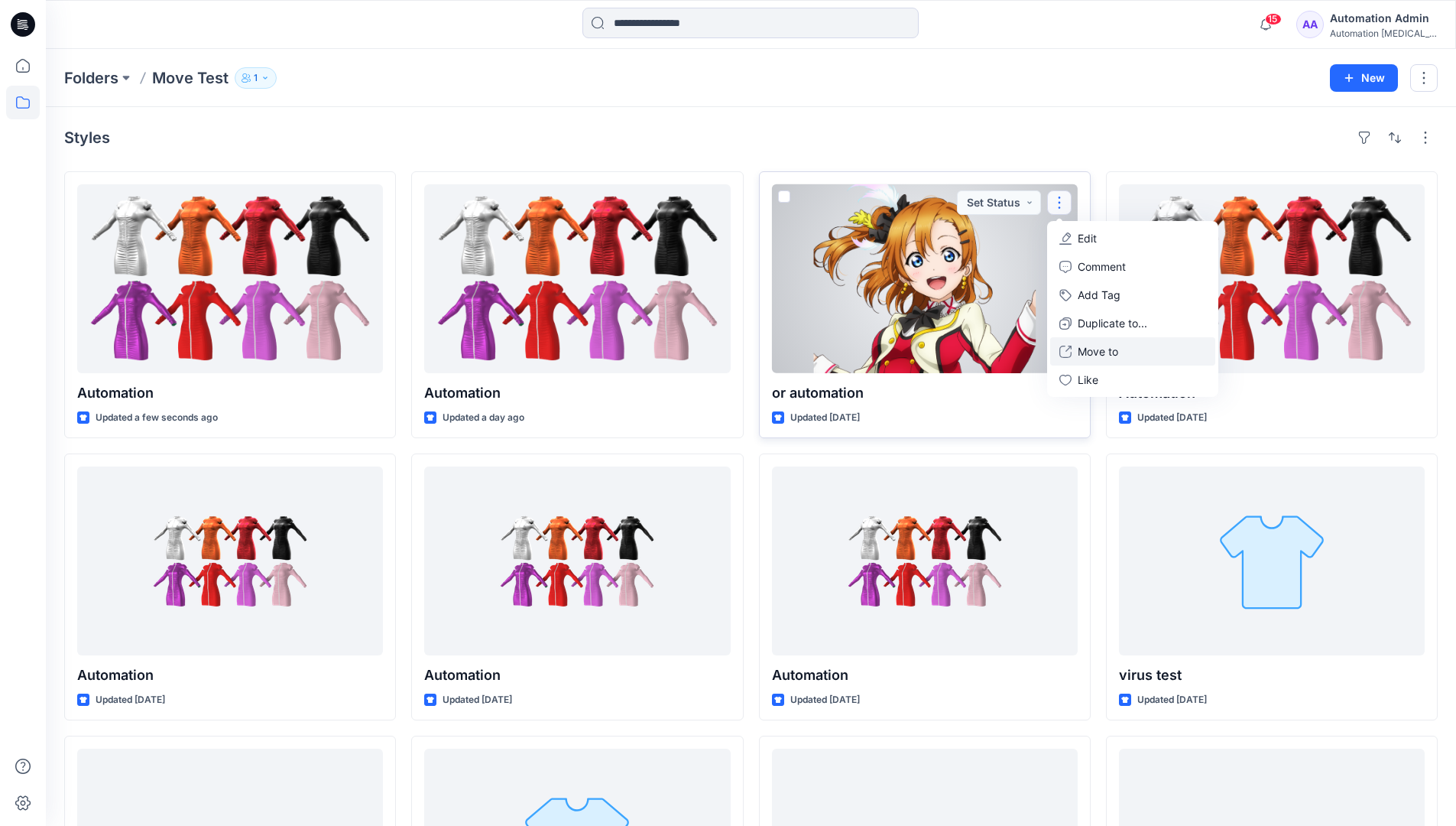
click at [1101, 348] on p "Move to" at bounding box center [1098, 351] width 40 height 16
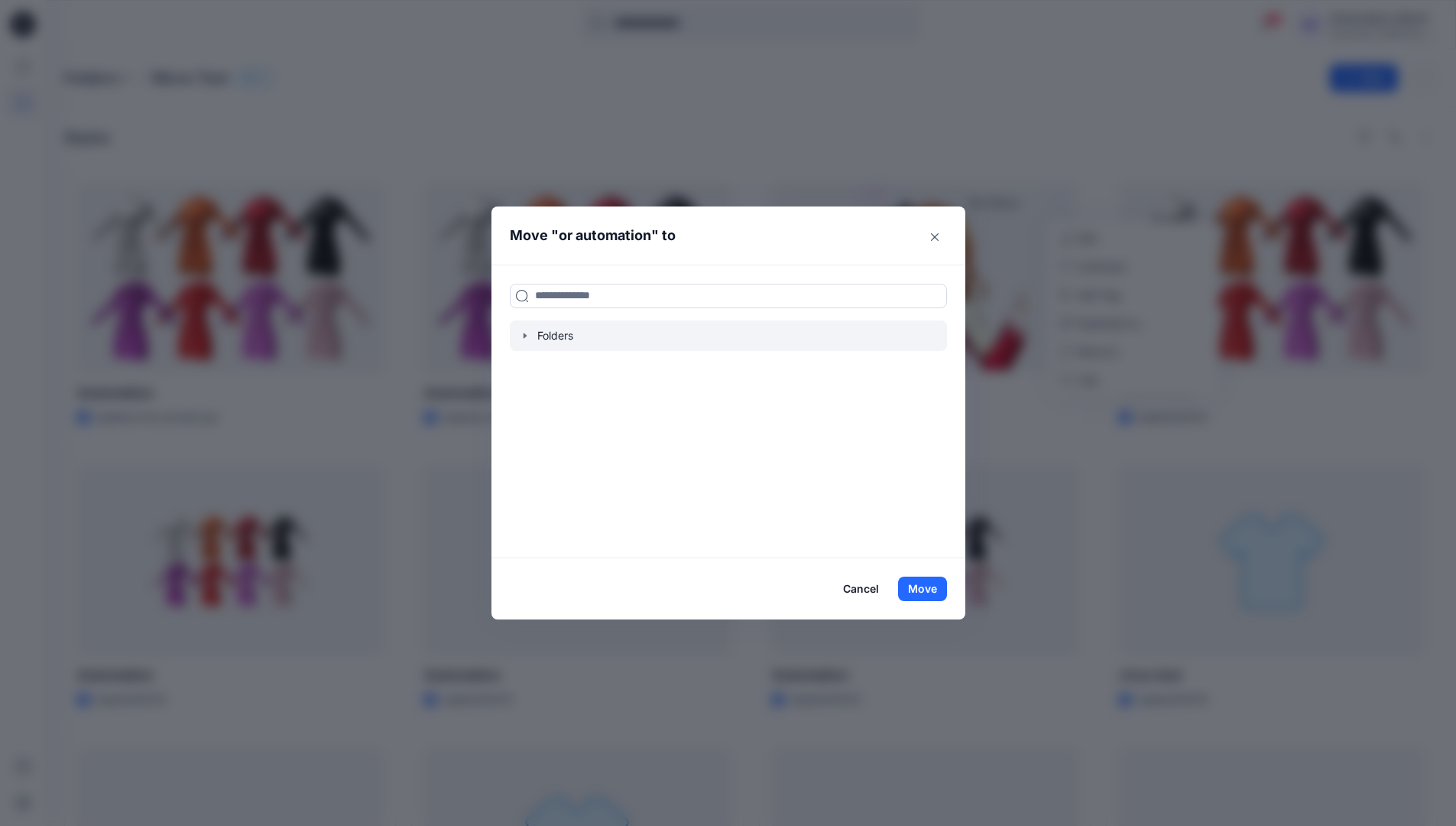
click at [526, 335] on icon "button" at bounding box center [525, 335] width 3 height 5
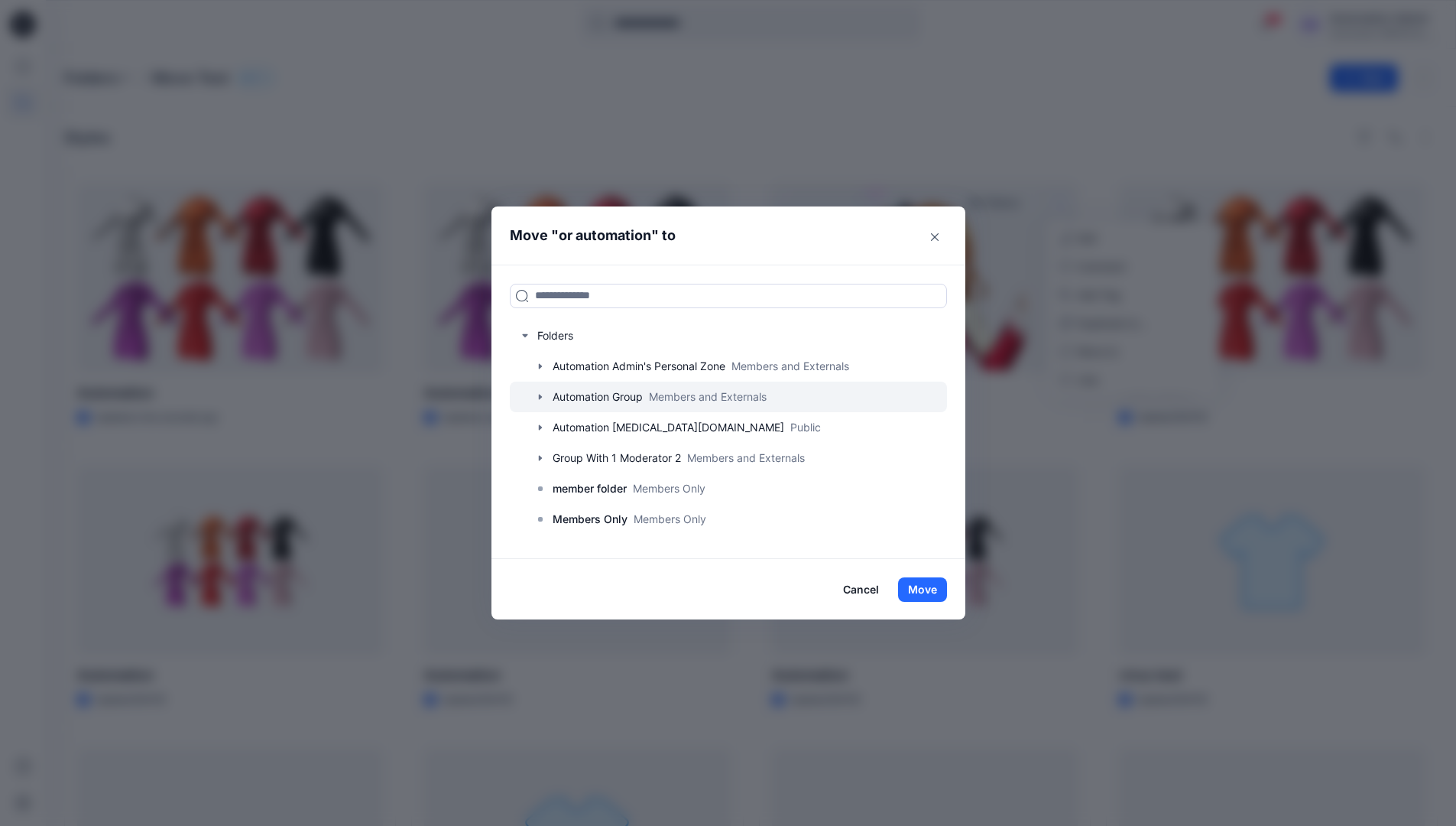
click at [541, 396] on icon "button" at bounding box center [540, 397] width 3 height 5
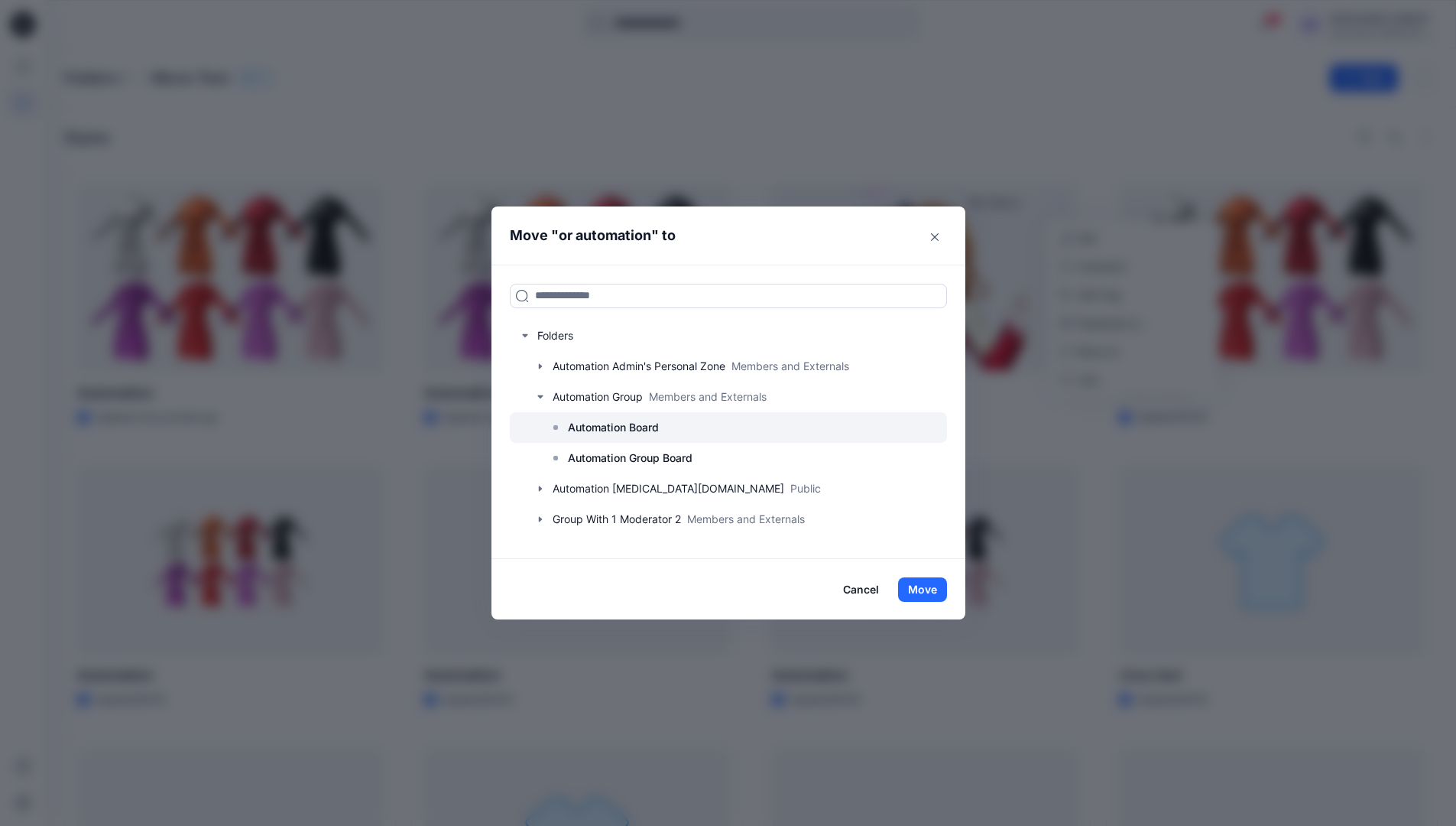
click at [606, 430] on p "Automation Board" at bounding box center [614, 428] width 91 height 18
click at [925, 583] on button "Move" at bounding box center [923, 590] width 49 height 24
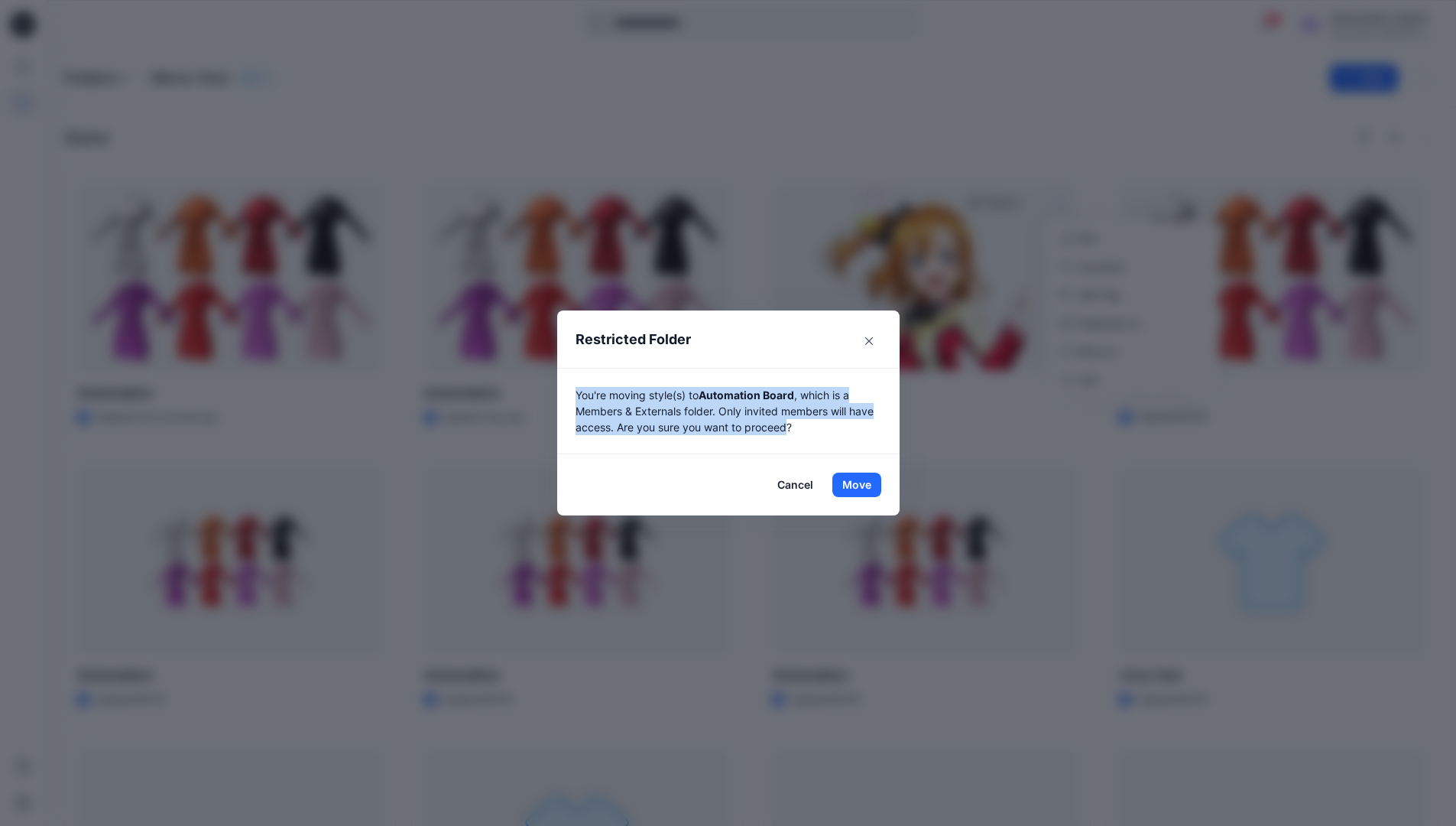
drag, startPoint x: 925, startPoint y: 583, endPoint x: 795, endPoint y: 429, distance: 201.5
click at [795, 429] on p "You're moving style(s) to Automation Board , which is a Members & Externals fol…" at bounding box center [728, 411] width 306 height 48
click at [863, 485] on button "Move" at bounding box center [857, 485] width 49 height 24
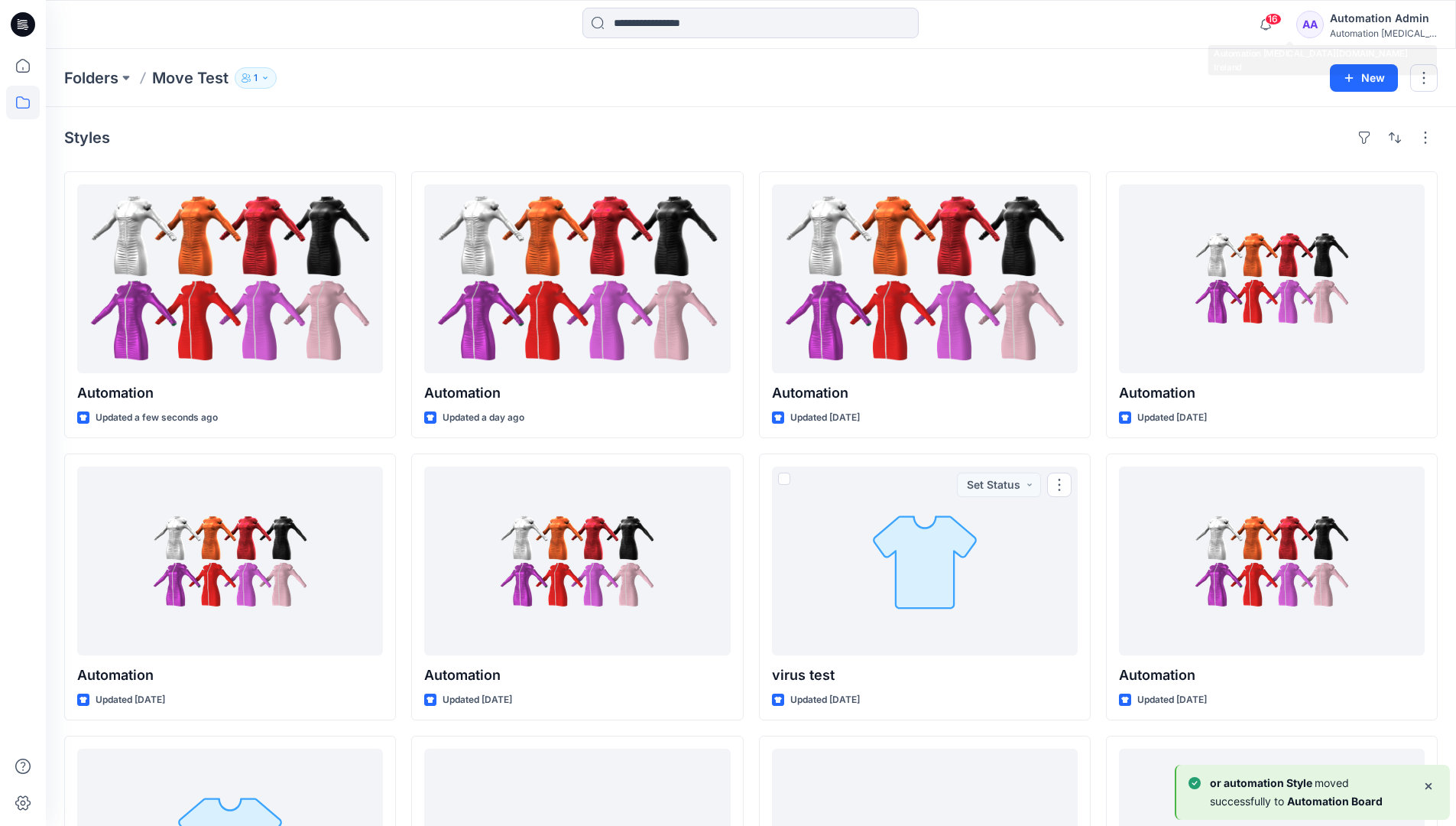
click at [1367, 35] on div "Automation [MEDICAL_DATA]..." at bounding box center [1384, 34] width 107 height 12
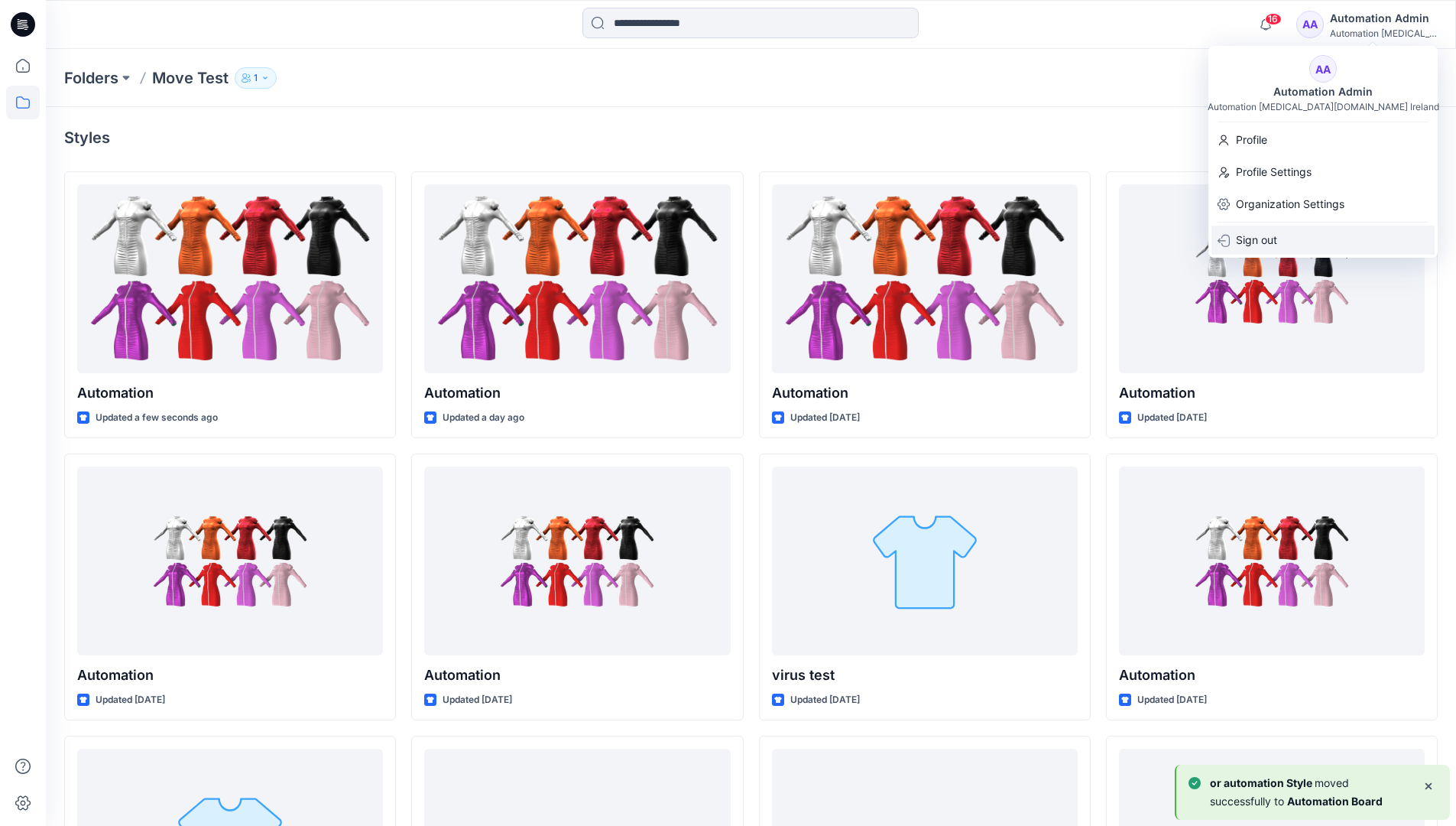
click at [1289, 234] on div "Sign out" at bounding box center [1324, 240] width 223 height 29
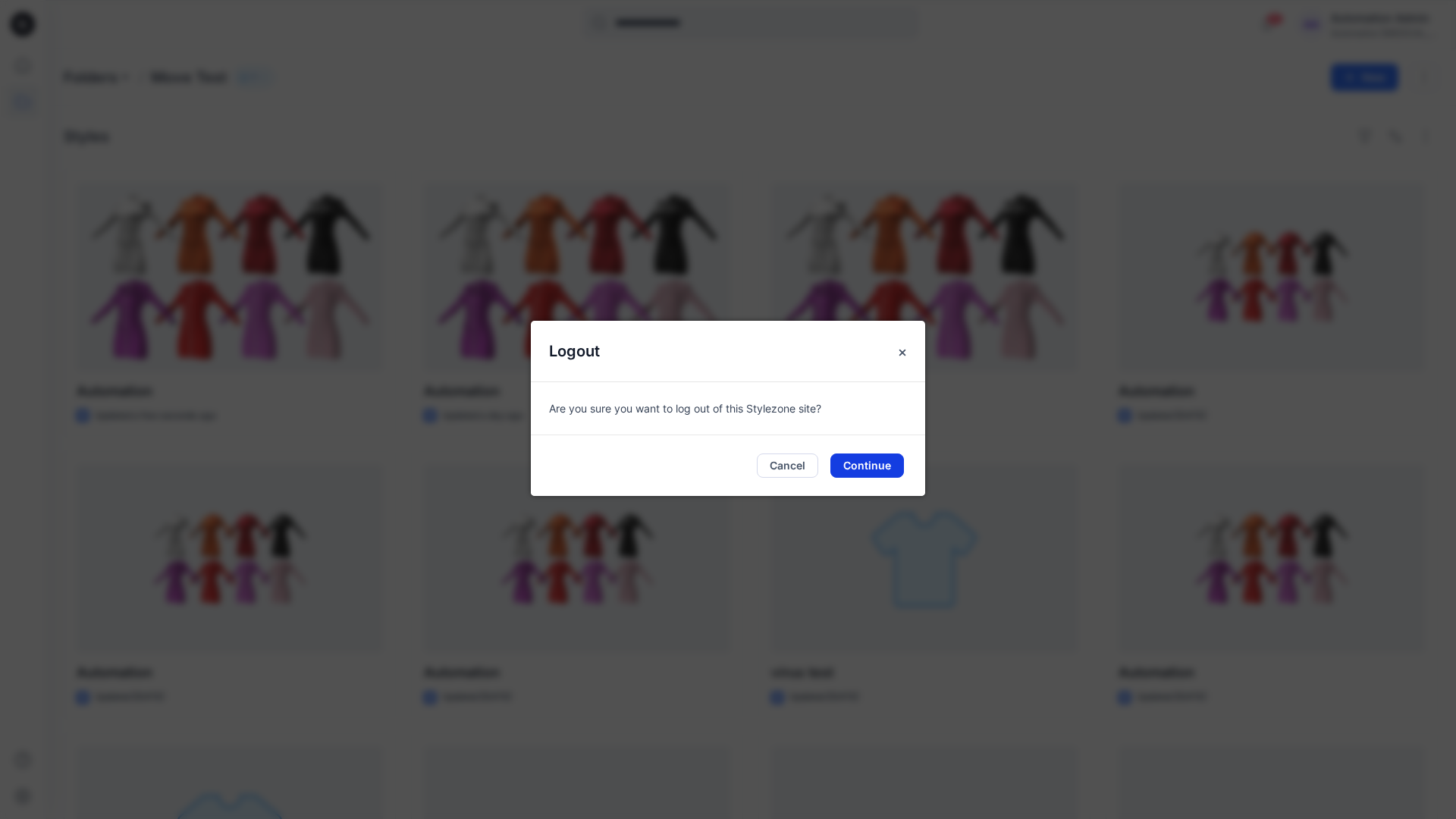
click at [857, 461] on button "Continue" at bounding box center [867, 465] width 73 height 24
